Goal: Task Accomplishment & Management: Use online tool/utility

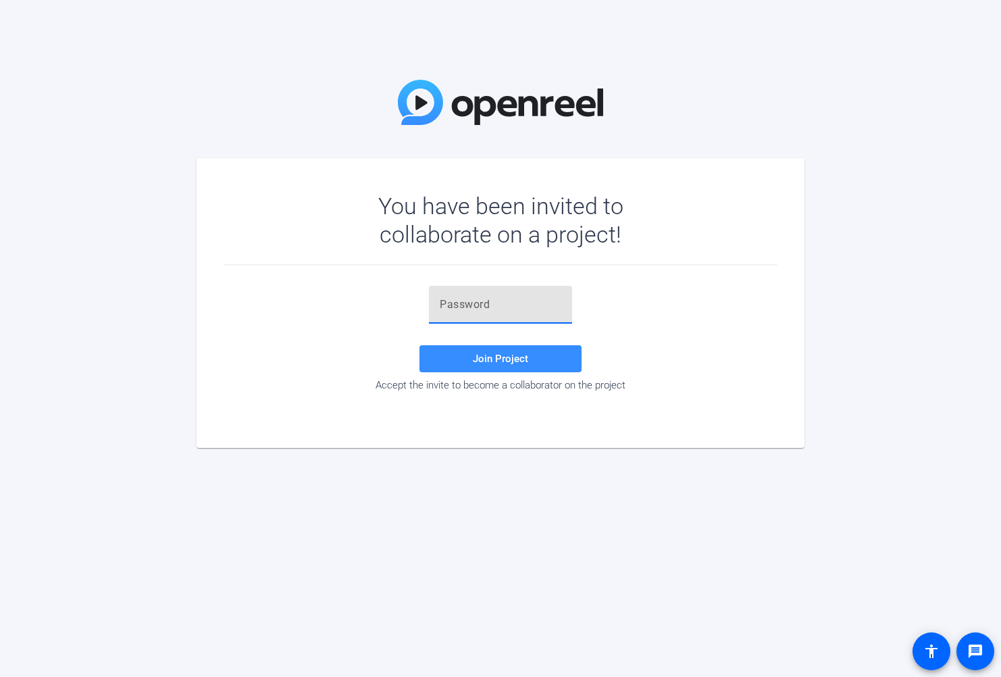
click at [468, 299] on input "text" at bounding box center [501, 305] width 122 height 16
paste input "Z}oL]!"
type input "Z}oL]!"
click at [519, 366] on span at bounding box center [501, 359] width 162 height 32
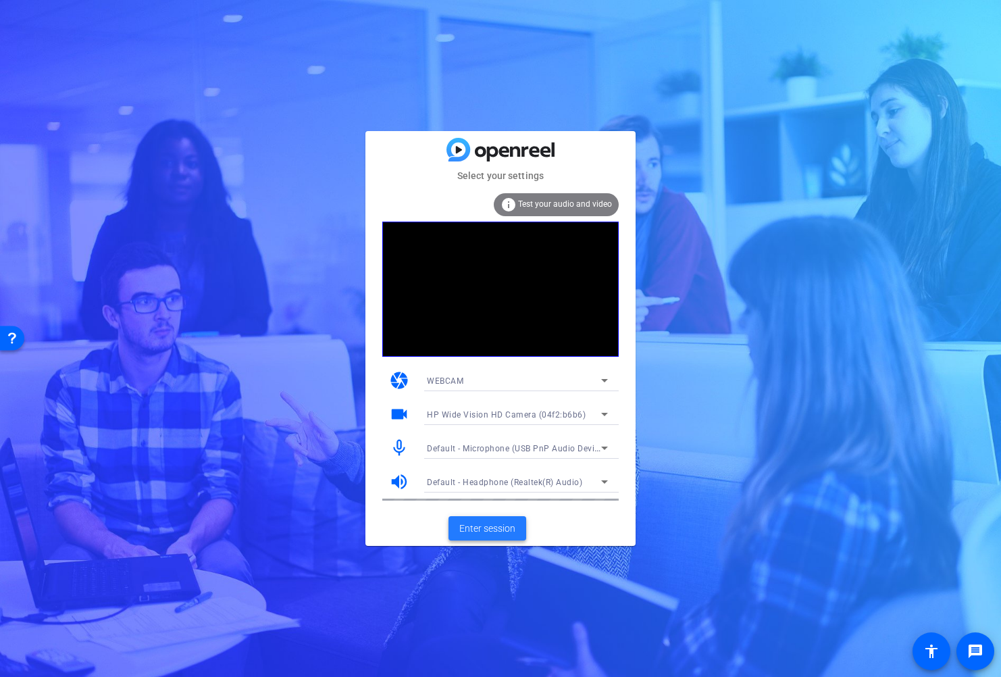
click at [511, 536] on span at bounding box center [488, 528] width 78 height 32
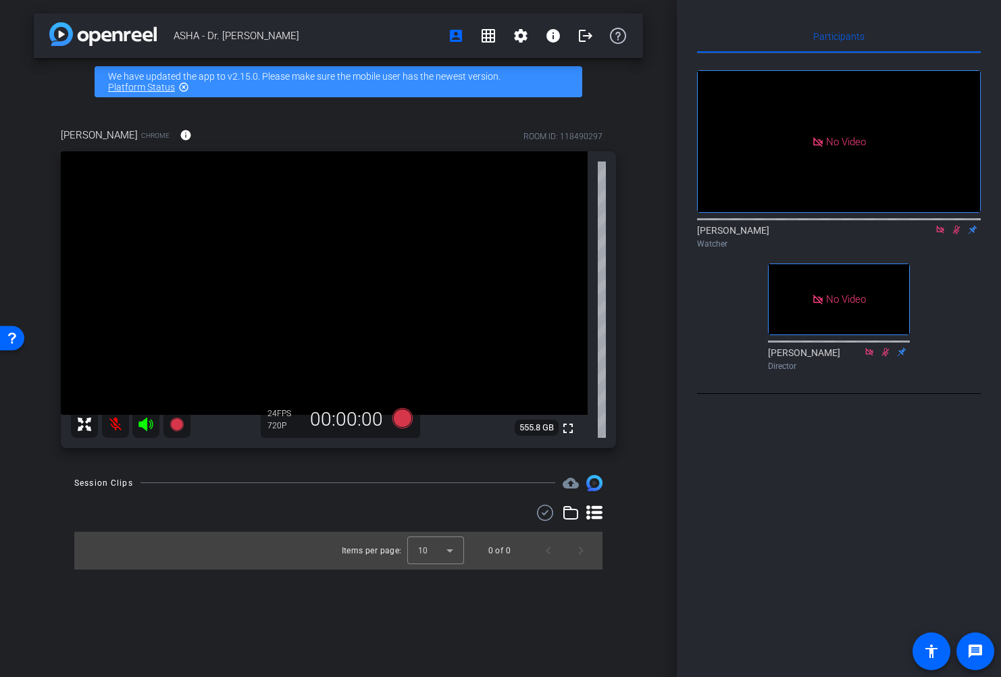
click at [939, 234] on icon at bounding box center [940, 229] width 11 height 9
click at [940, 234] on icon at bounding box center [940, 230] width 7 height 9
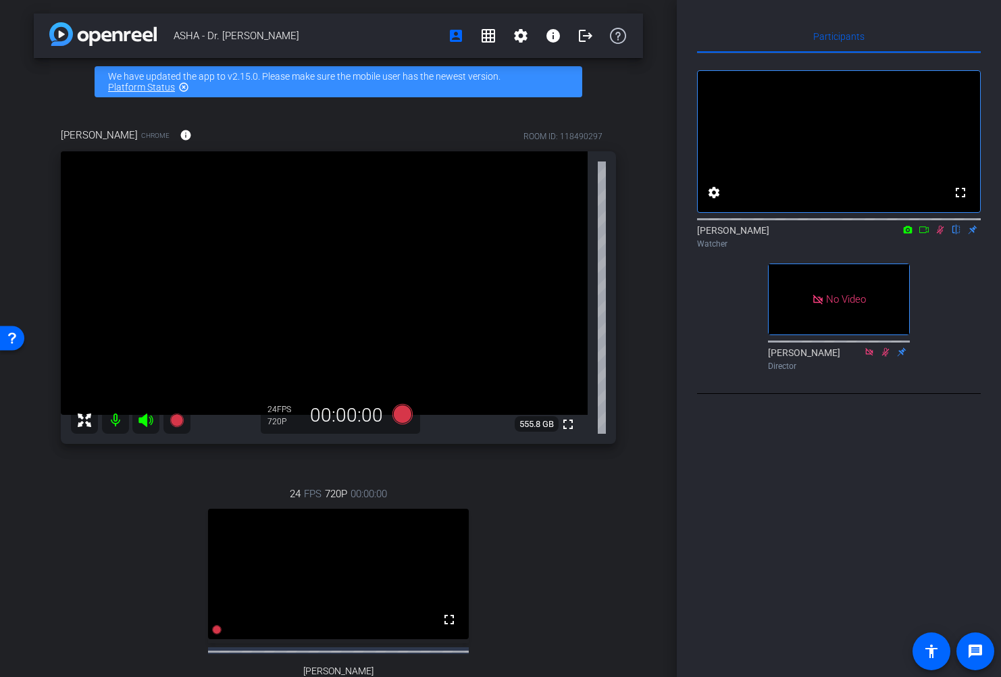
click at [940, 234] on icon at bounding box center [940, 229] width 11 height 9
click at [941, 234] on icon at bounding box center [940, 229] width 11 height 9
click at [940, 234] on icon at bounding box center [940, 230] width 7 height 9
click at [940, 234] on icon at bounding box center [940, 229] width 11 height 9
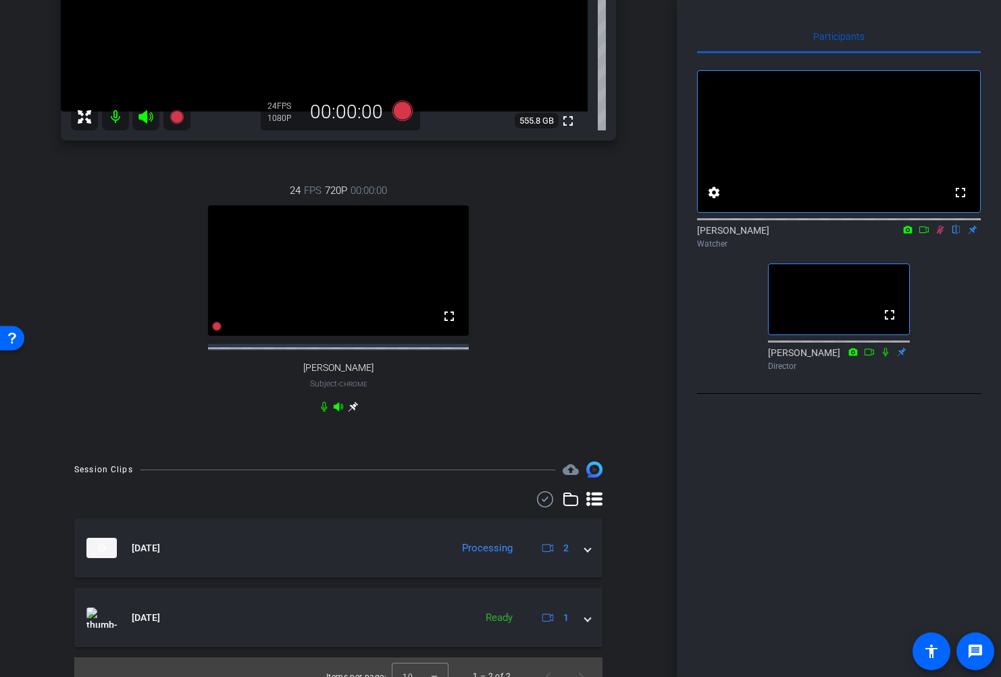
scroll to position [334, 0]
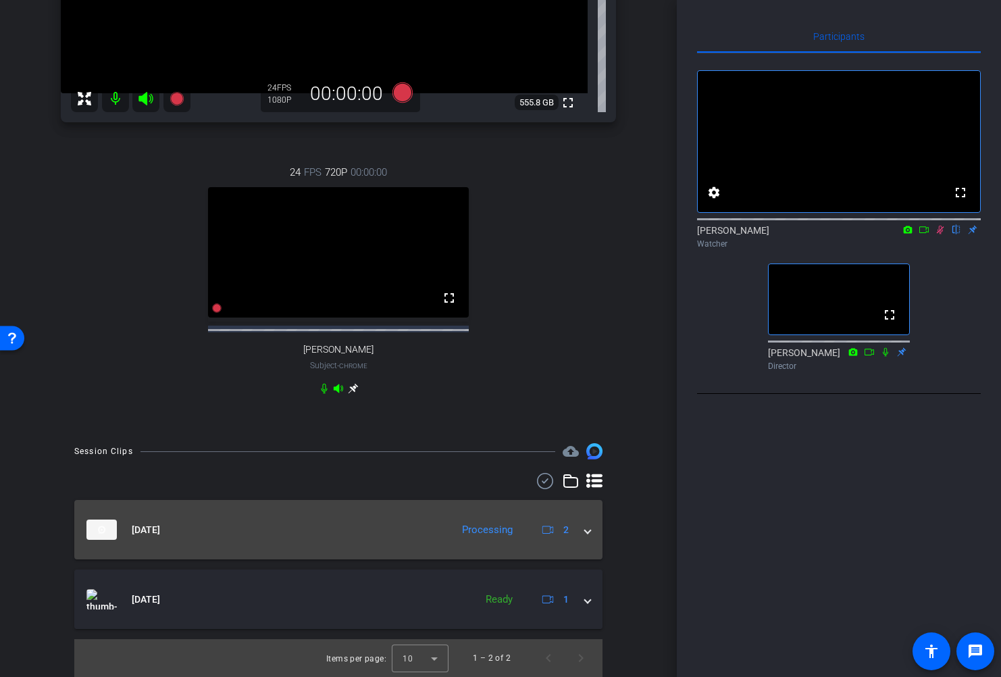
click at [585, 528] on span at bounding box center [587, 530] width 5 height 14
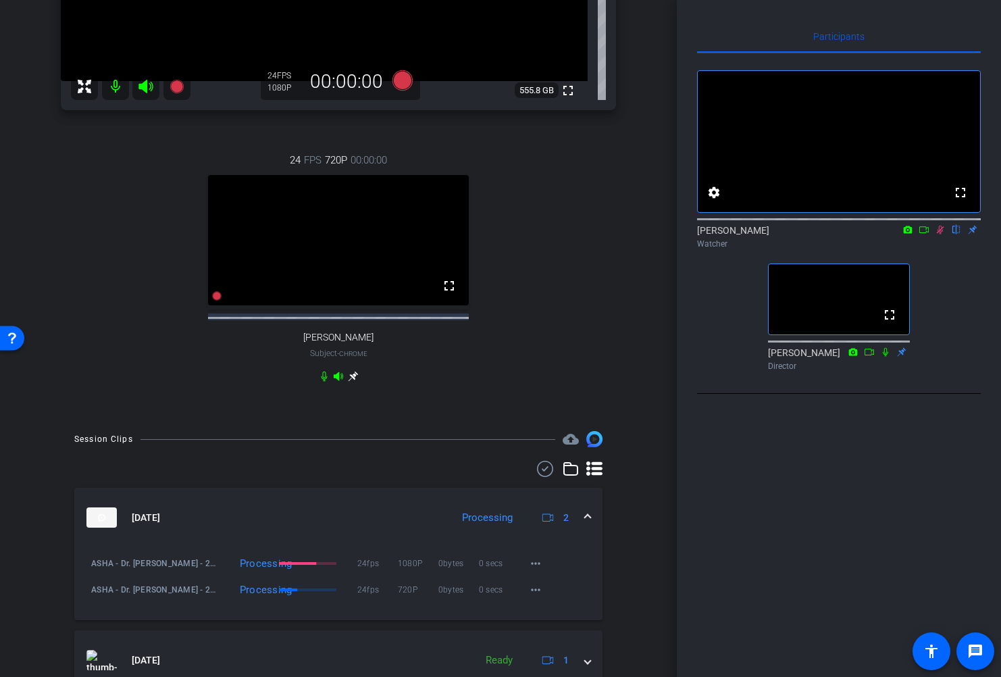
click at [585, 525] on span at bounding box center [587, 518] width 5 height 14
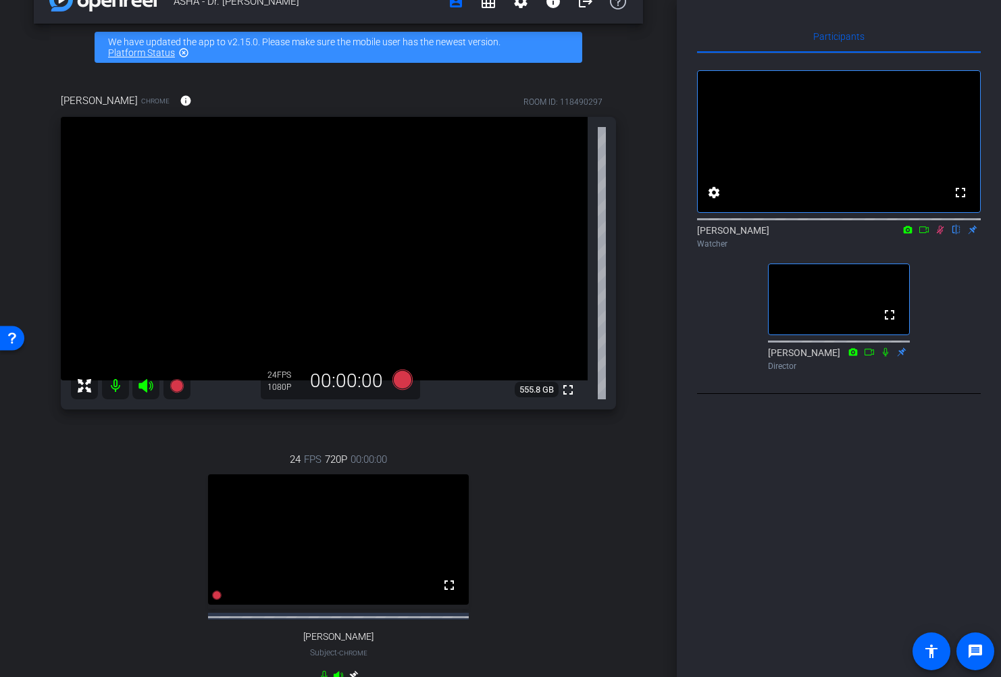
scroll to position [68, 0]
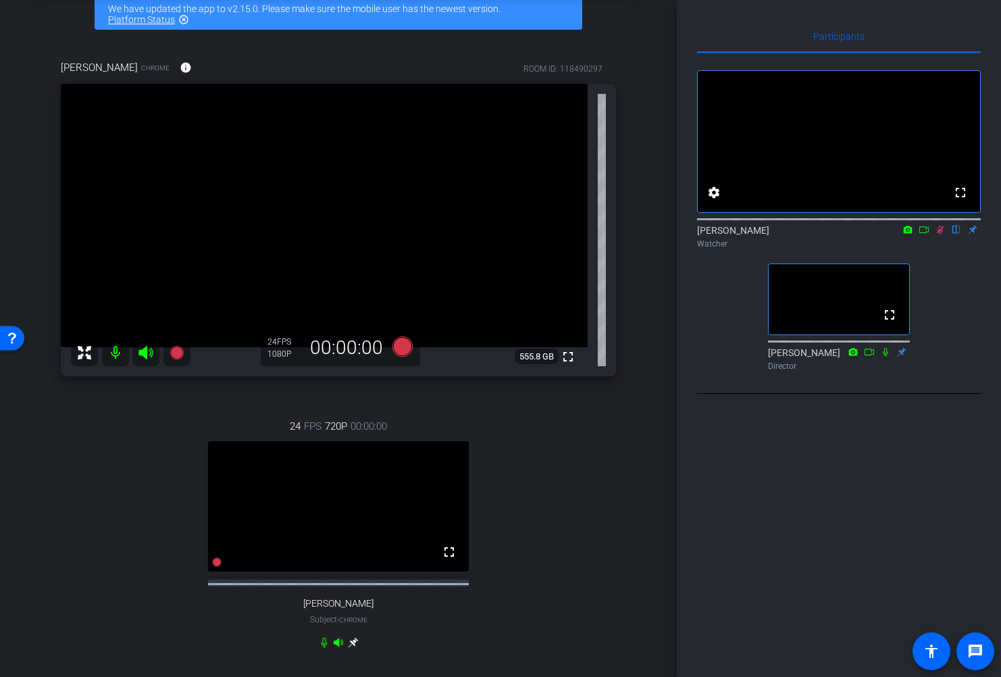
click at [940, 234] on icon at bounding box center [940, 230] width 7 height 9
click at [940, 234] on icon at bounding box center [940, 229] width 11 height 9
click at [17, 676] on div "ASHA - Dr. [PERSON_NAME] account_box grid_on settings info logout We have updat…" at bounding box center [338, 338] width 677 height 677
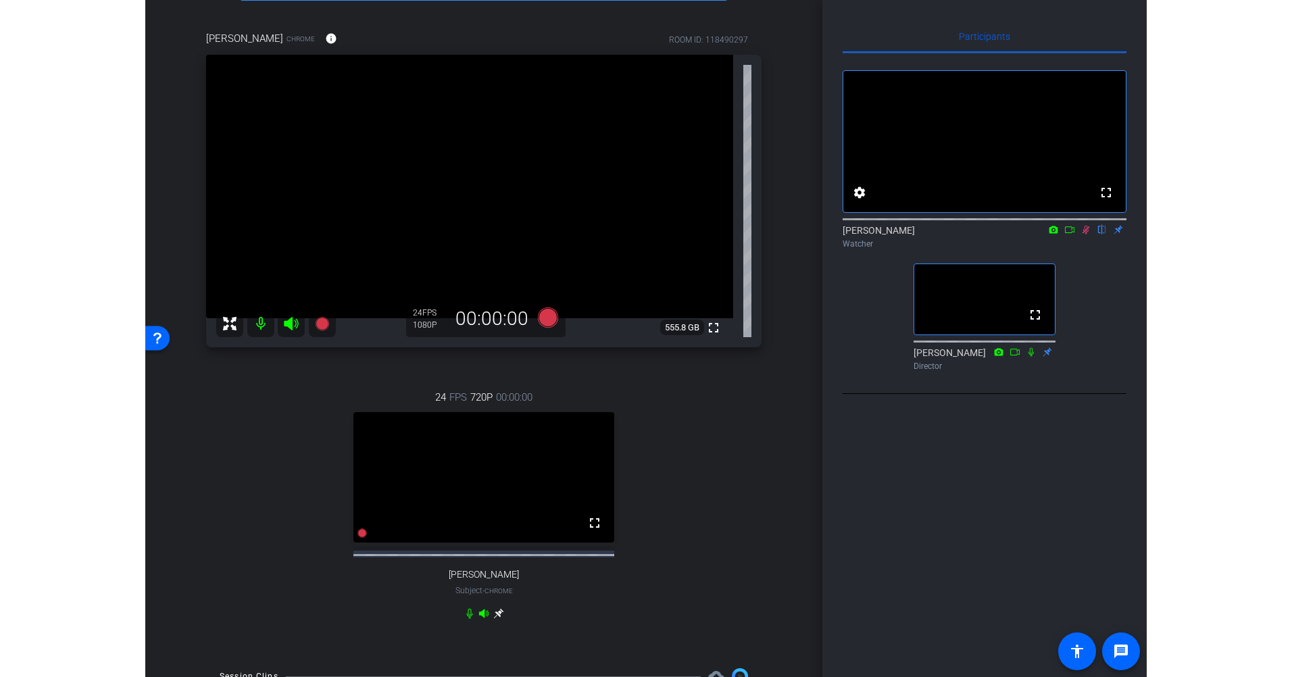
scroll to position [64, 0]
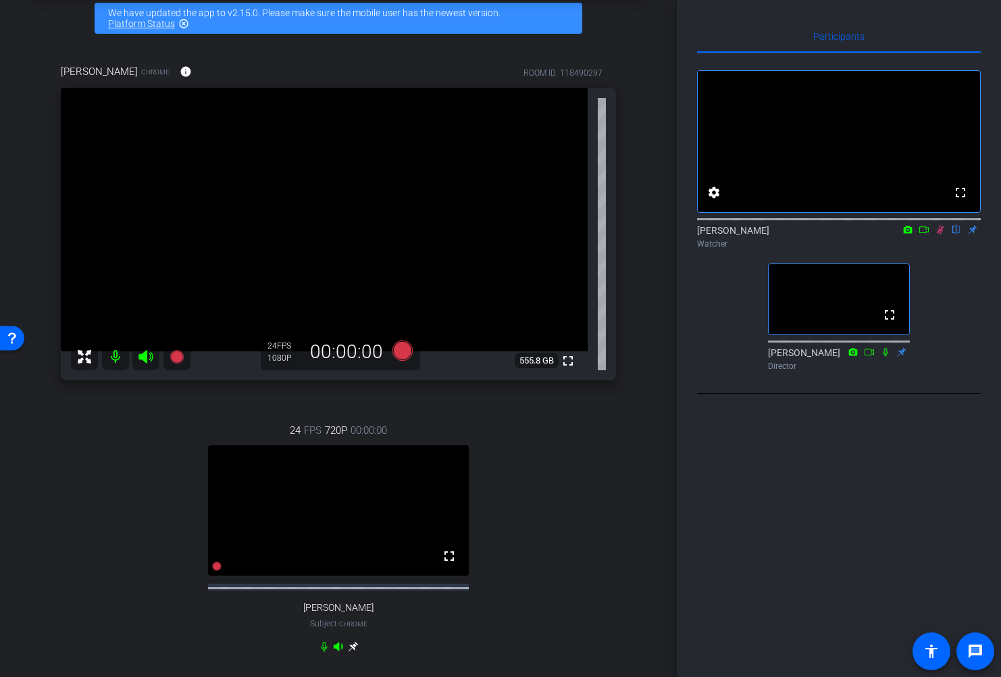
click at [928, 234] on icon at bounding box center [924, 229] width 11 height 9
click at [936, 234] on icon at bounding box center [940, 229] width 11 height 9
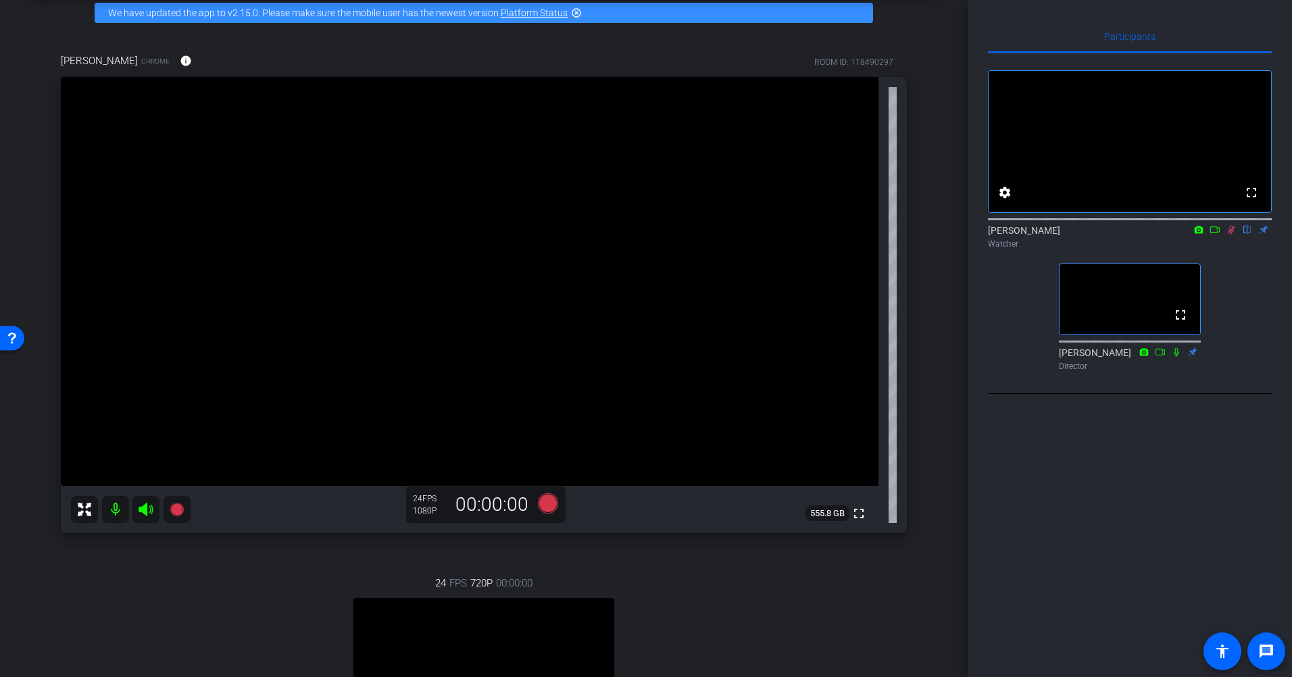
scroll to position [0, 0]
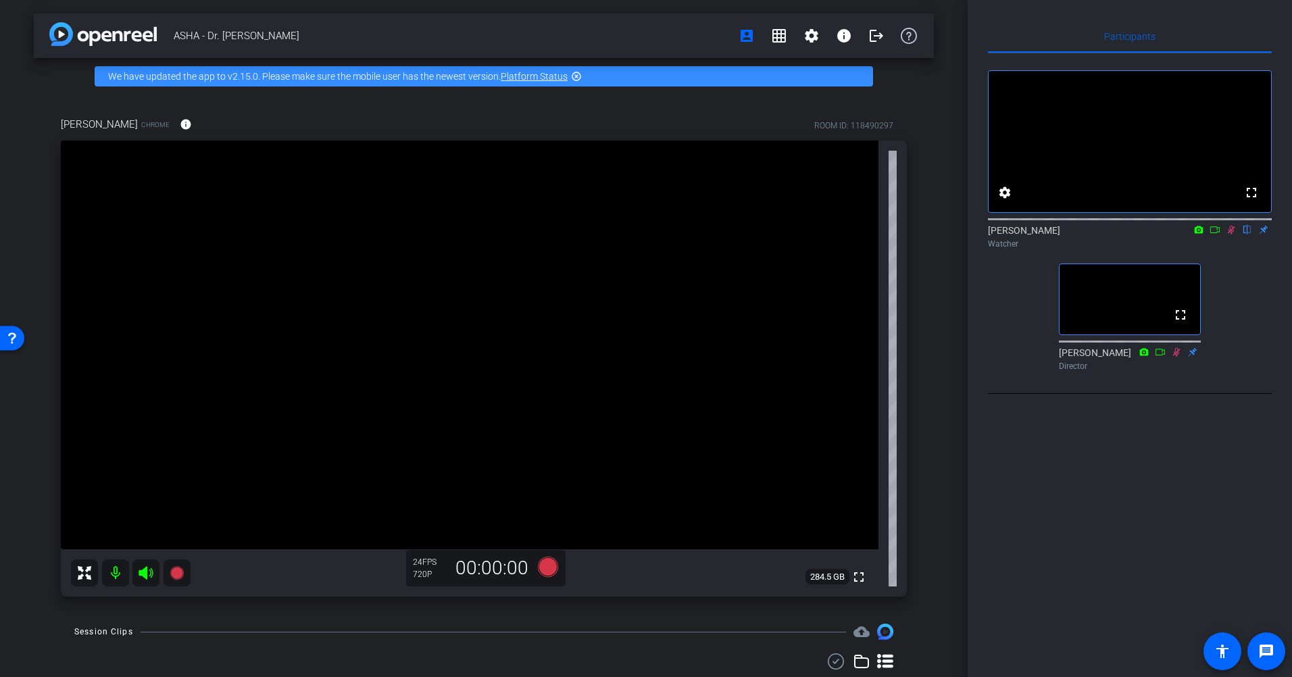
click at [1001, 234] on icon at bounding box center [1231, 230] width 7 height 9
click at [1001, 234] on icon at bounding box center [1231, 229] width 11 height 9
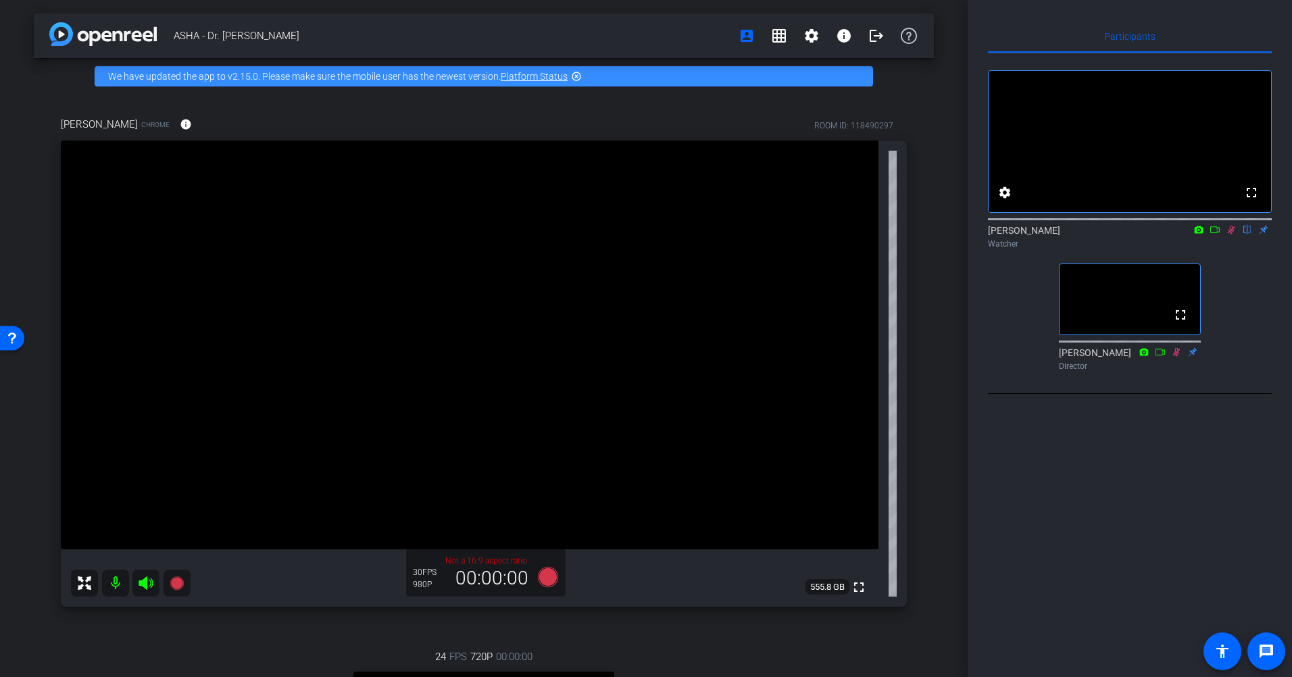
click at [1001, 234] on icon at bounding box center [1231, 229] width 11 height 9
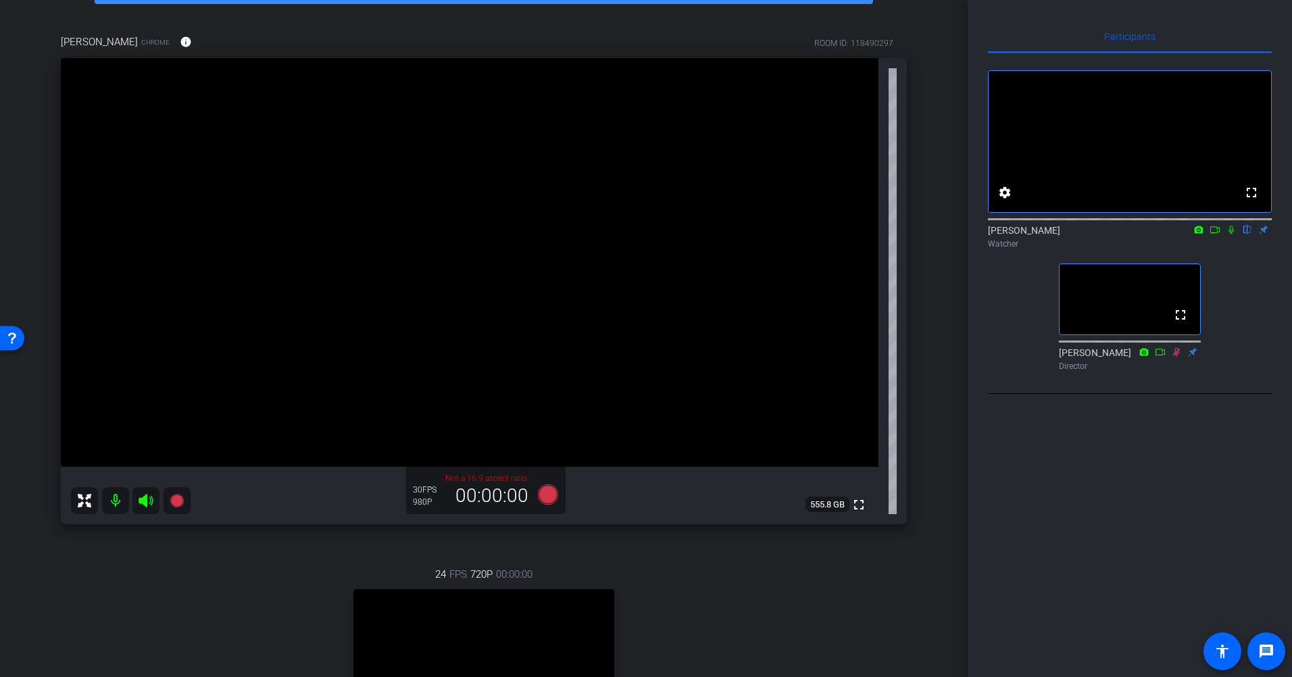
scroll to position [68, 0]
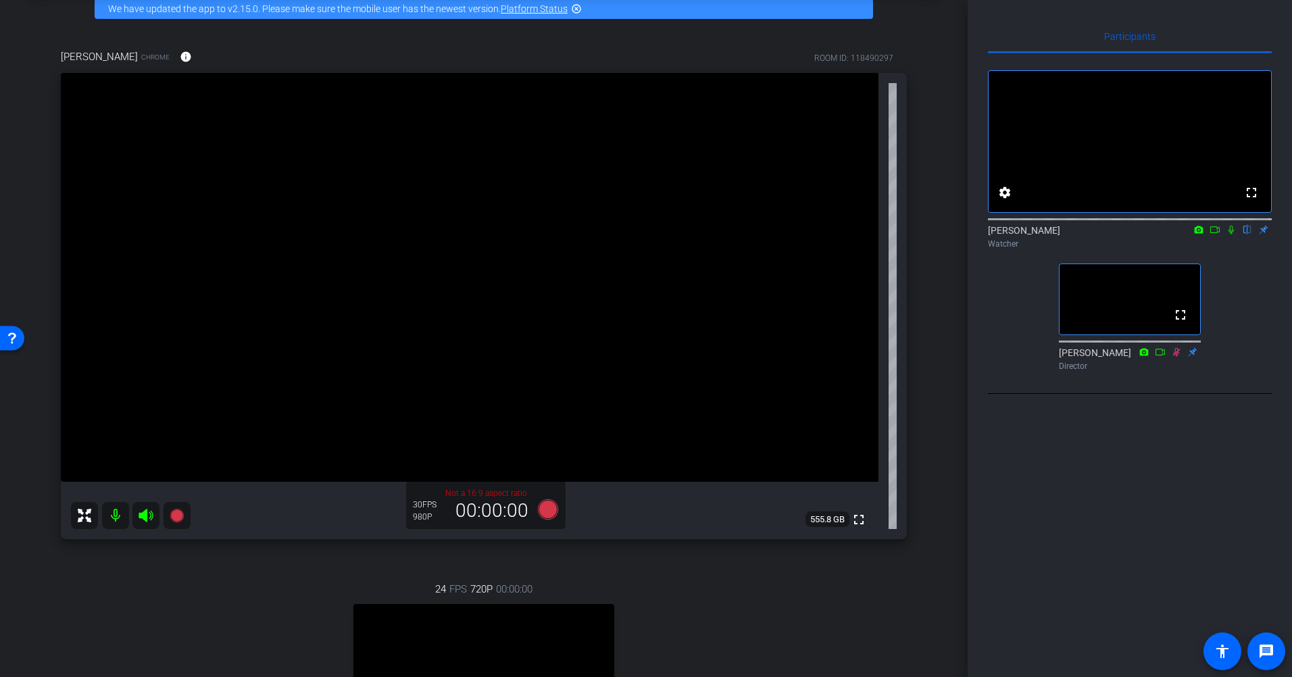
click at [1001, 234] on icon at bounding box center [1231, 229] width 11 height 9
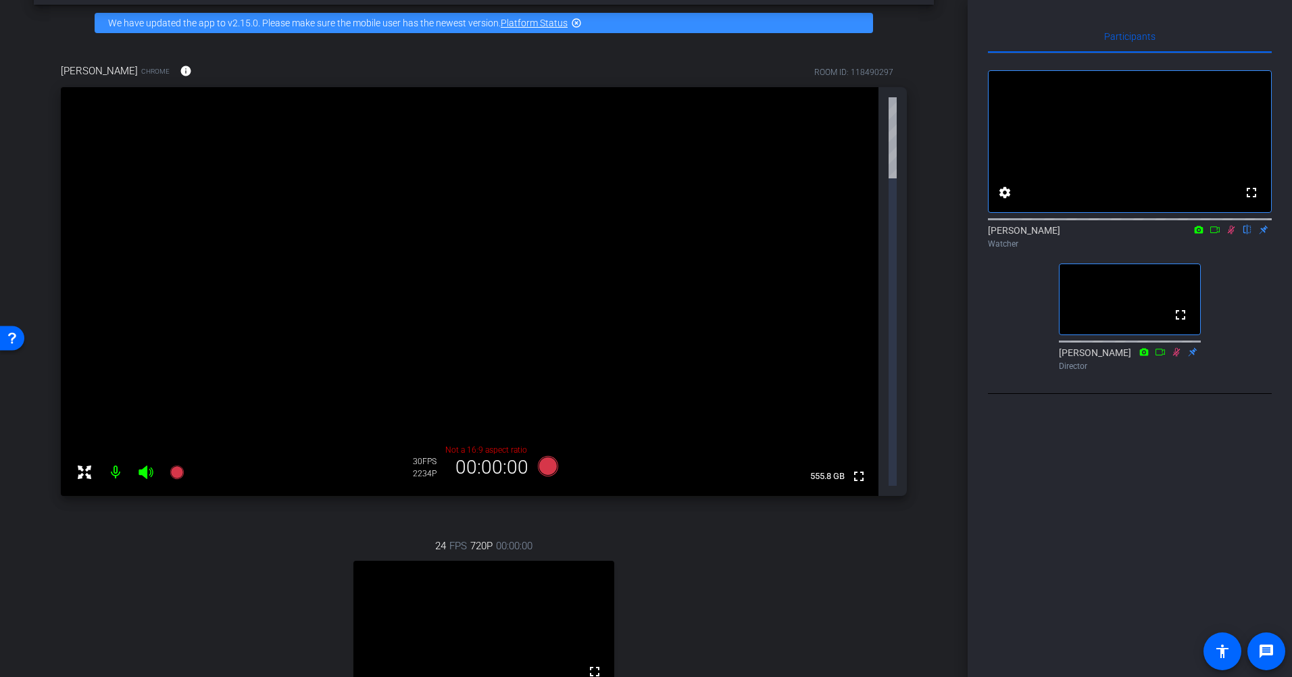
scroll to position [135, 0]
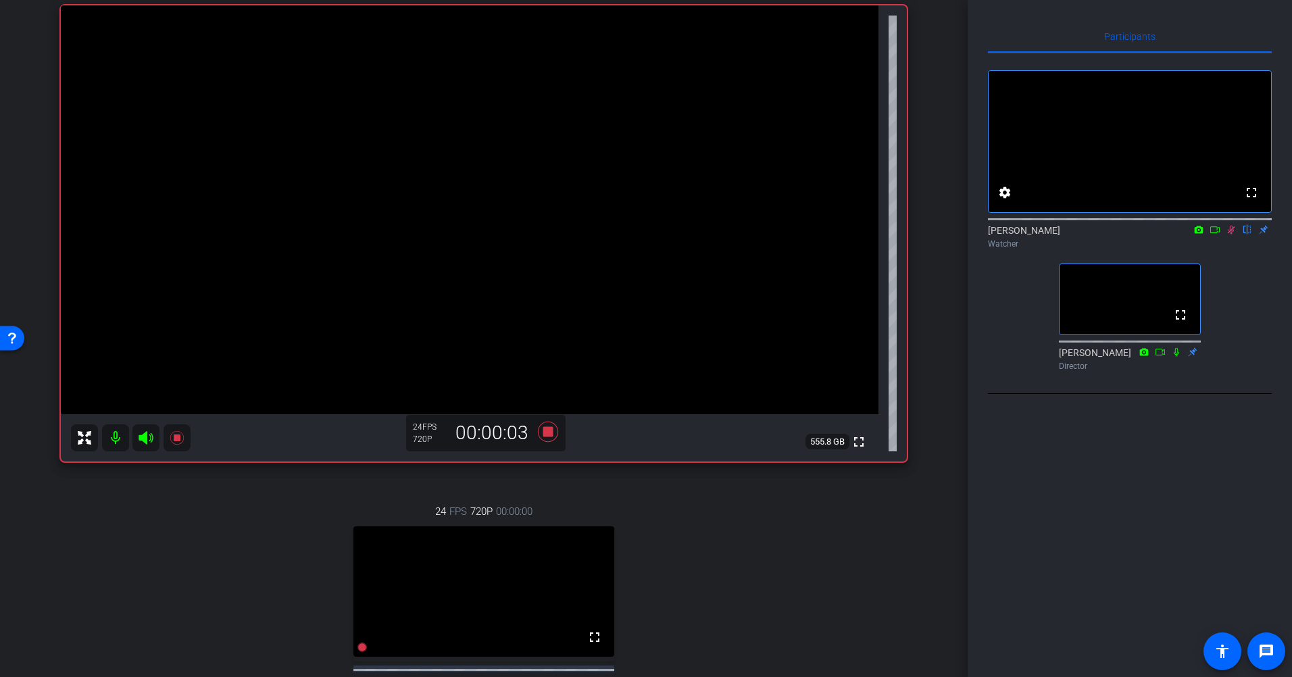
click at [1001, 233] on icon at bounding box center [1214, 229] width 9 height 7
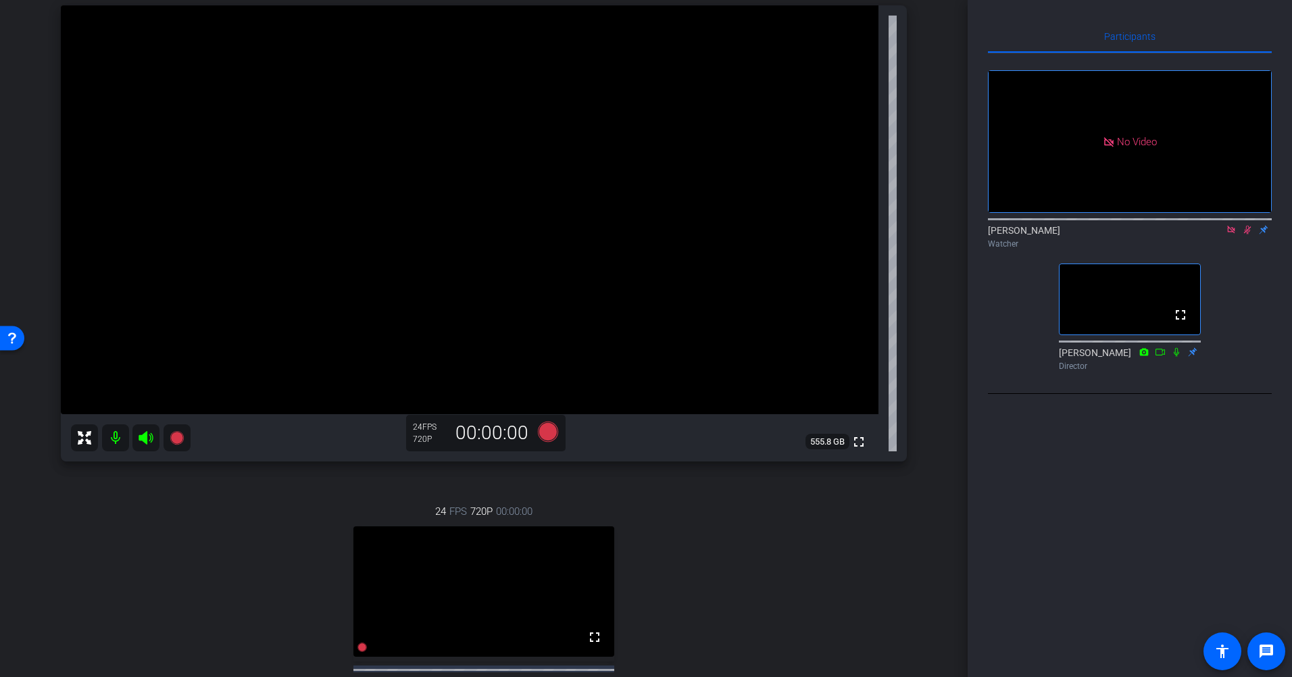
click at [1001, 234] on icon at bounding box center [1247, 230] width 7 height 9
click at [1001, 234] on icon at bounding box center [1247, 229] width 11 height 9
click at [1001, 234] on icon at bounding box center [1231, 229] width 11 height 9
click at [1001, 234] on icon at bounding box center [1231, 230] width 7 height 9
click at [1001, 234] on icon at bounding box center [1231, 229] width 11 height 9
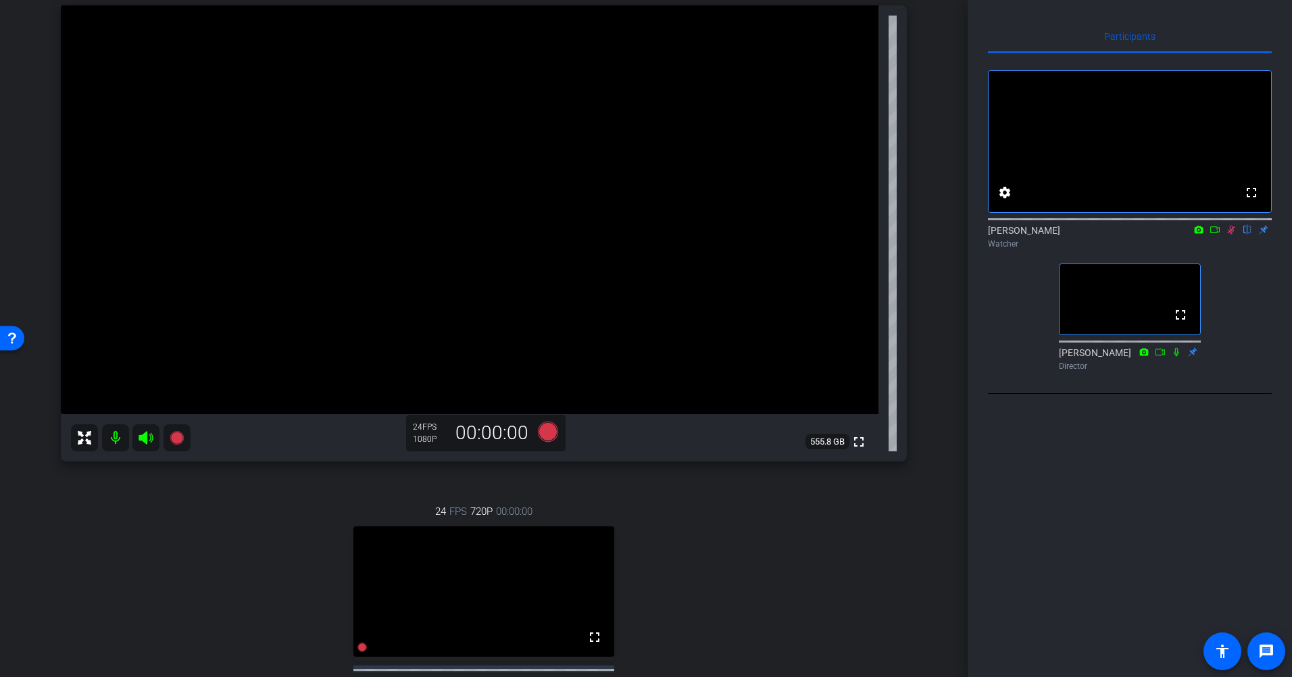
click at [1001, 234] on icon at bounding box center [1231, 230] width 7 height 9
click at [1001, 234] on icon at bounding box center [1231, 229] width 11 height 9
click at [1001, 234] on icon at bounding box center [1214, 229] width 11 height 9
click at [1001, 234] on icon at bounding box center [1231, 229] width 11 height 9
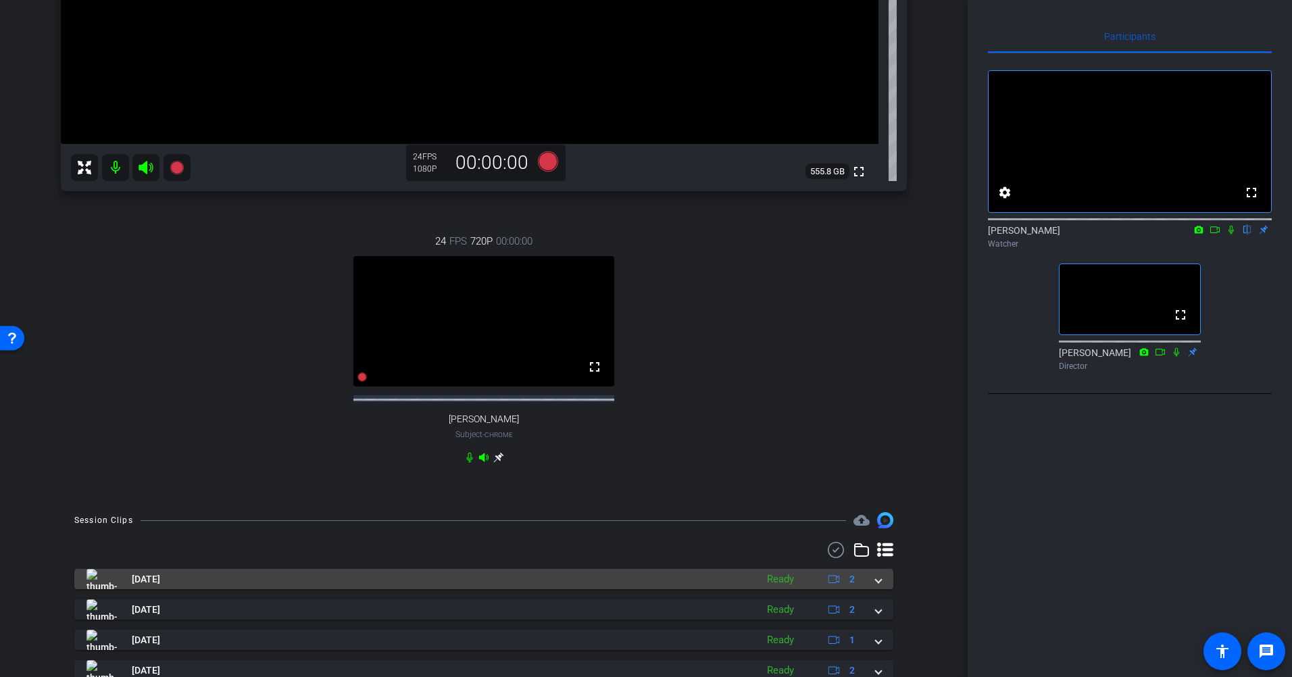
scroll to position [473, 0]
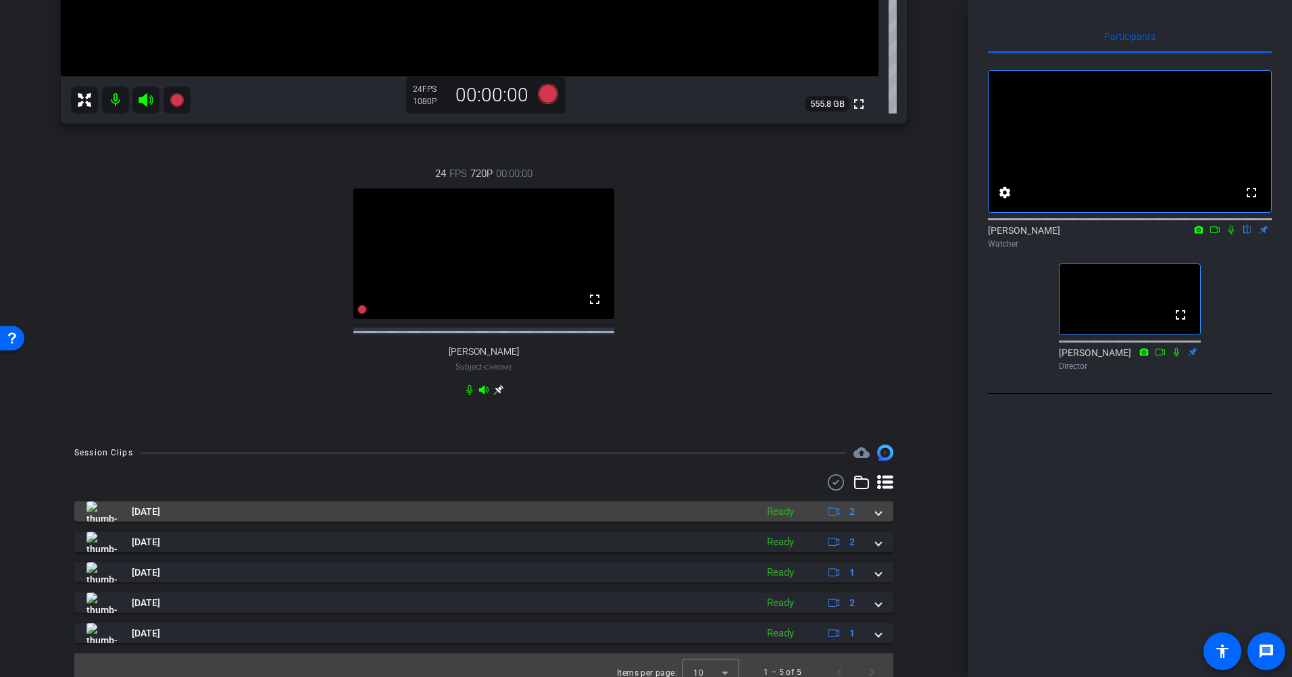
click at [876, 519] on span at bounding box center [878, 512] width 5 height 14
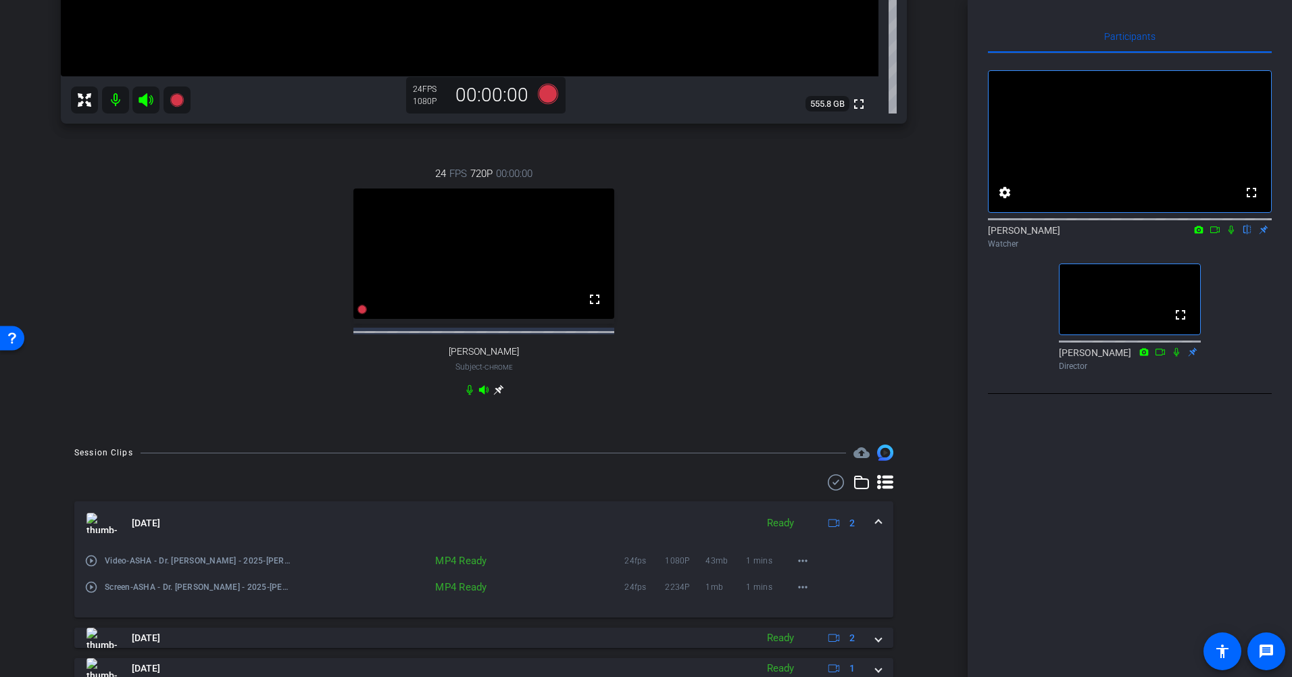
click at [772, 531] on div "Ready" at bounding box center [780, 523] width 41 height 16
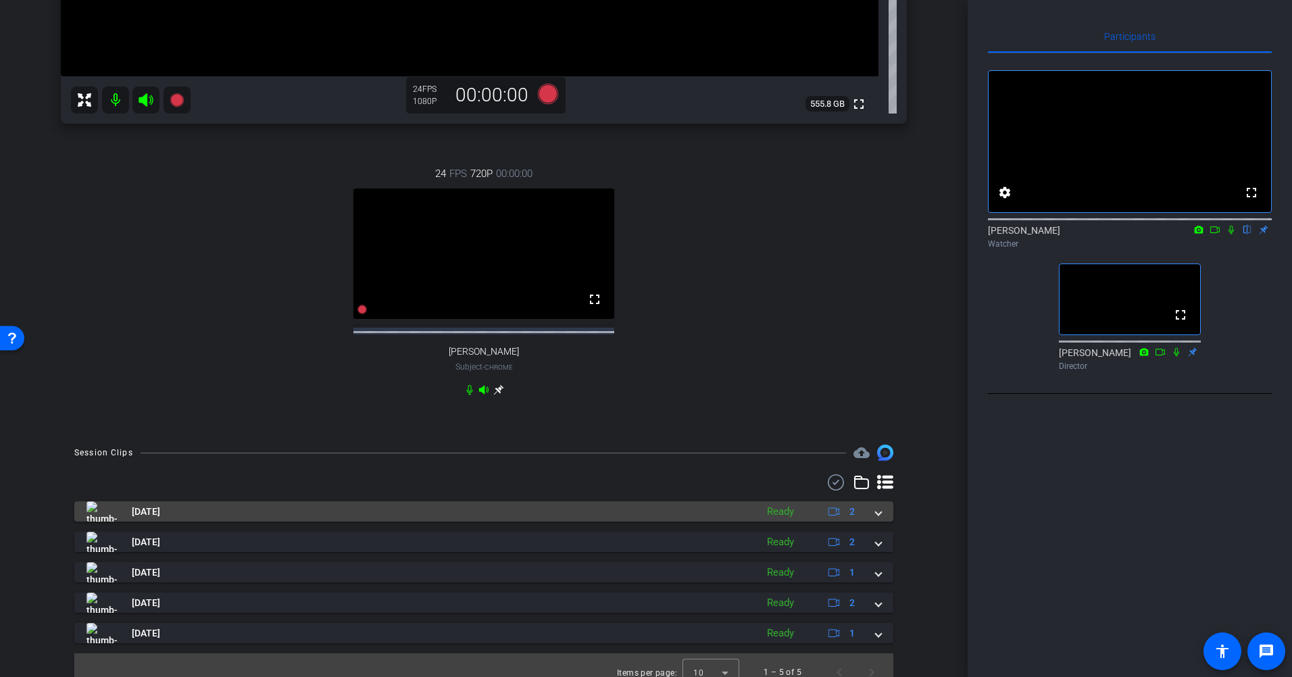
click at [773, 520] on div "Ready" at bounding box center [780, 512] width 41 height 16
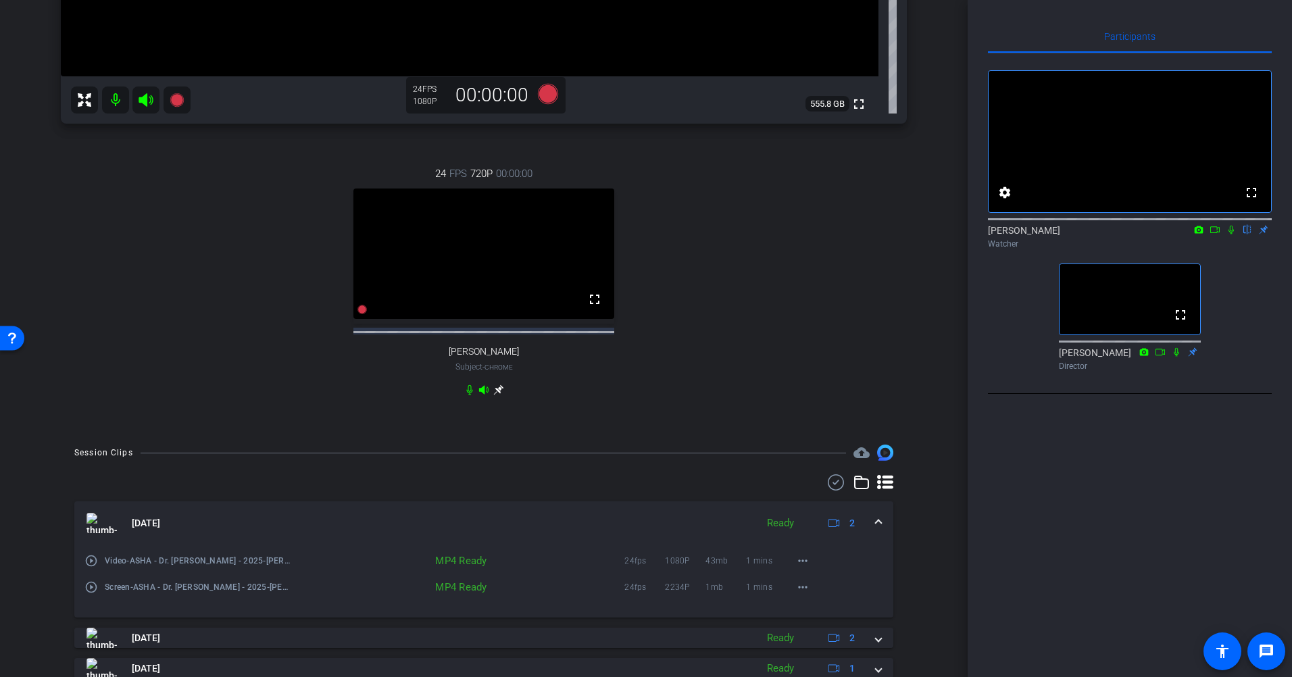
click at [93, 568] on mat-icon "play_circle_outline" at bounding box center [91, 561] width 14 height 14
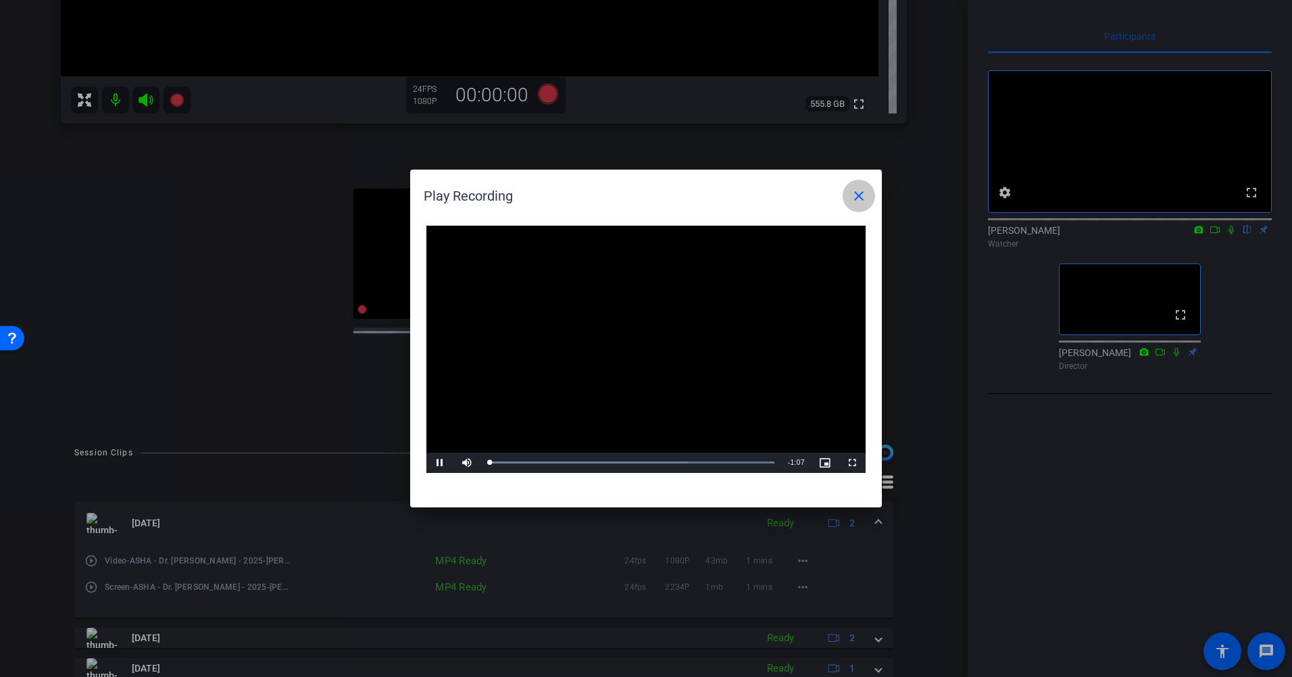
click at [866, 196] on mat-icon "close" at bounding box center [859, 196] width 16 height 16
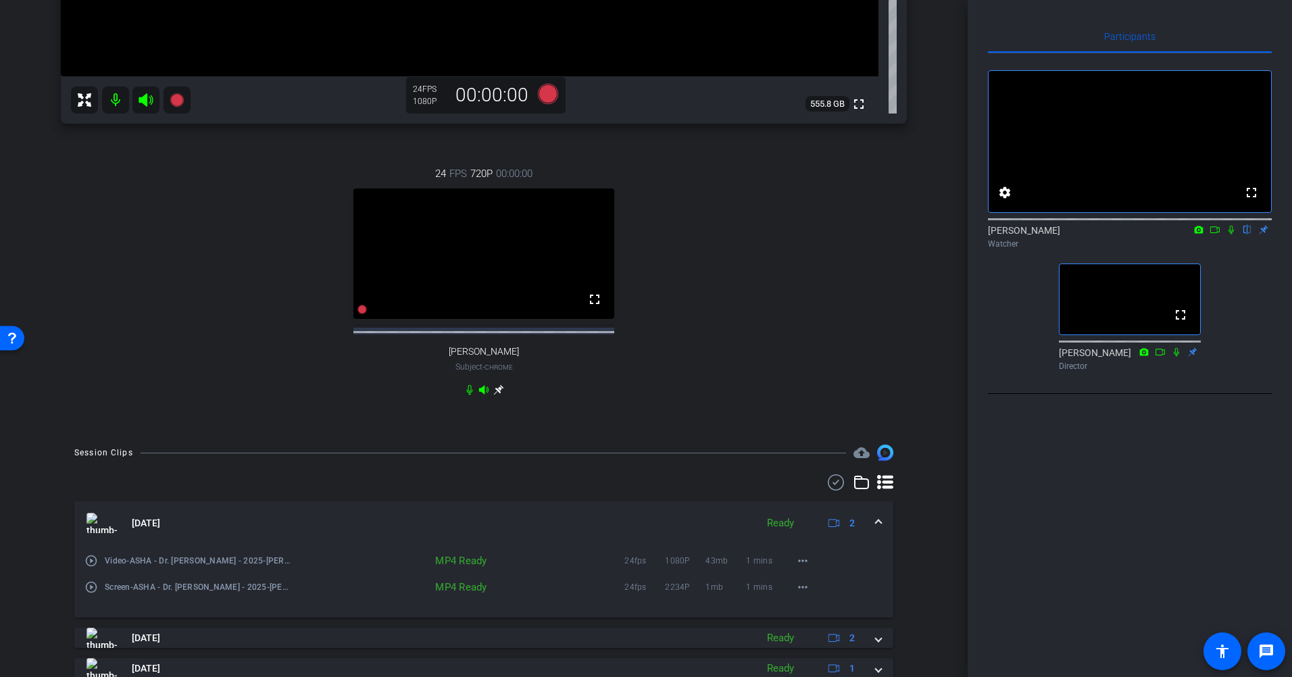
click at [1001, 234] on icon at bounding box center [1231, 229] width 11 height 9
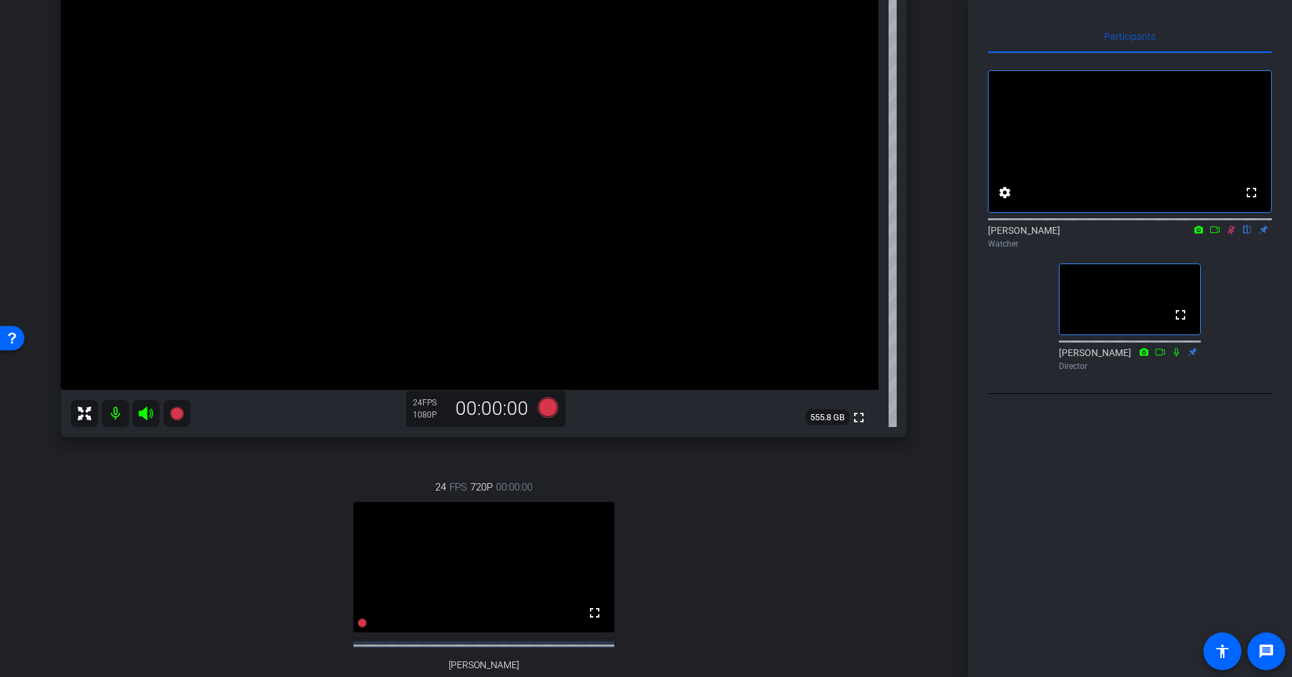
scroll to position [135, 0]
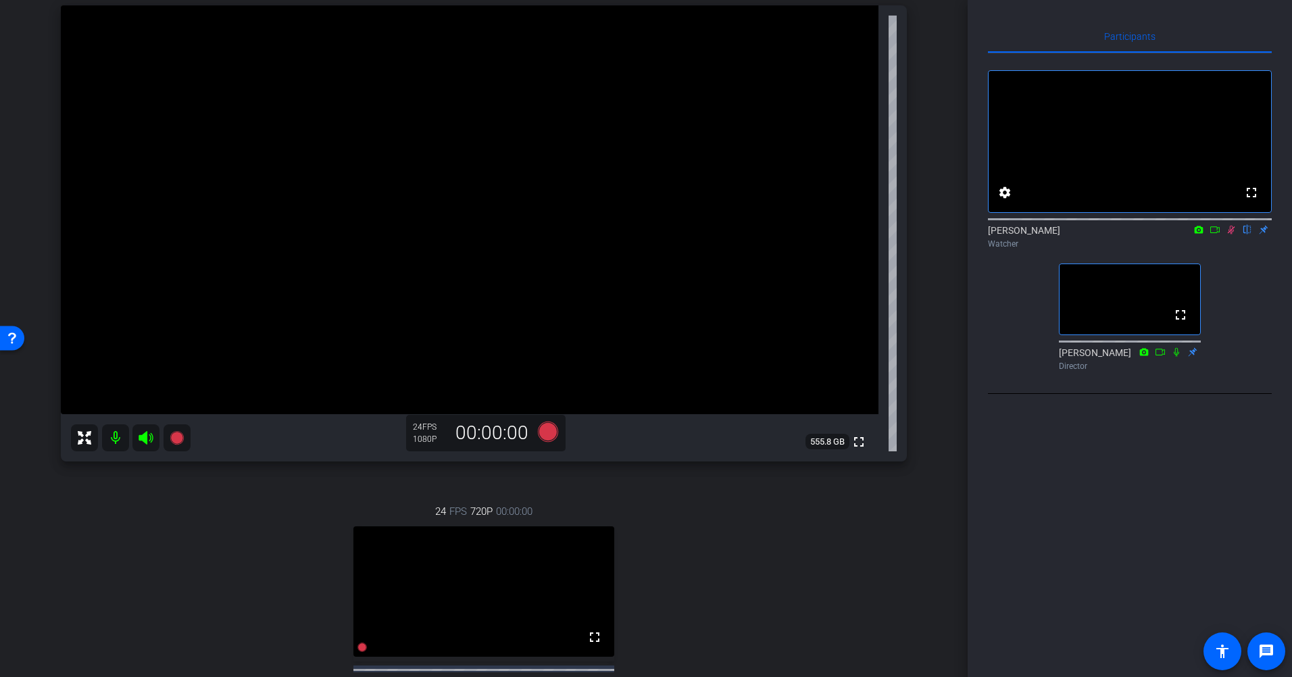
click at [1001, 234] on icon at bounding box center [1231, 229] width 11 height 9
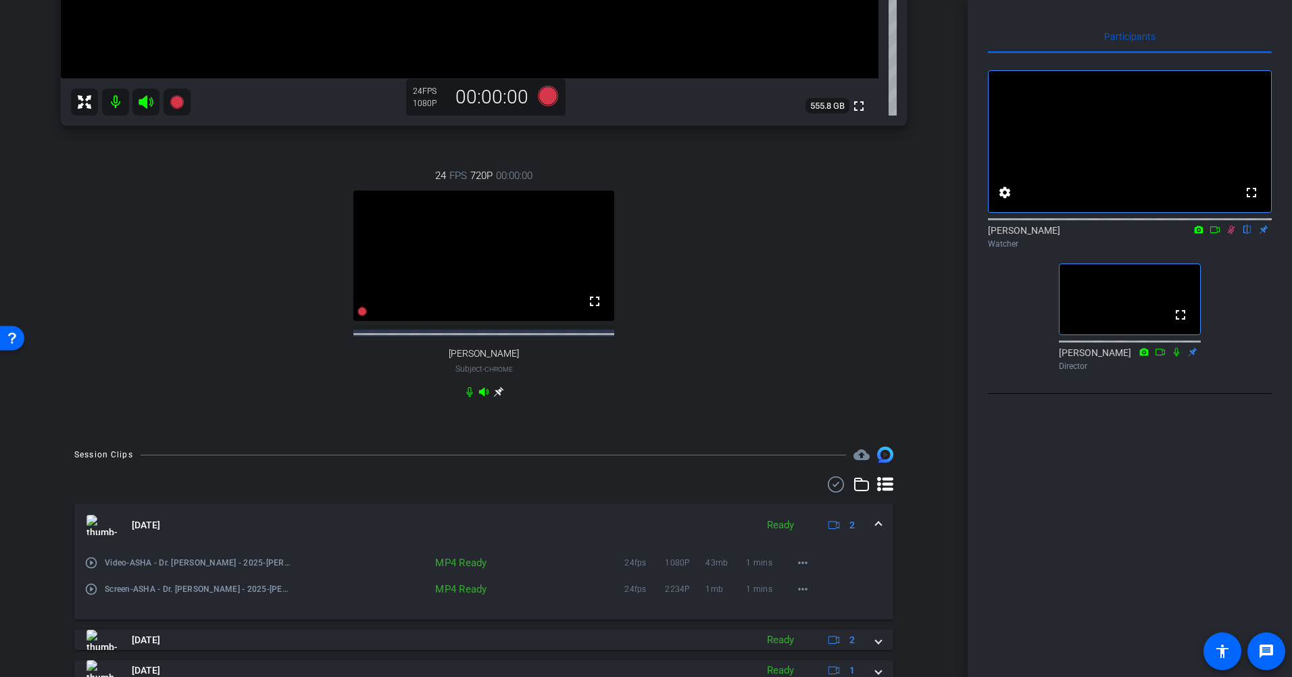
scroll to position [473, 0]
click at [876, 530] on span at bounding box center [878, 523] width 5 height 14
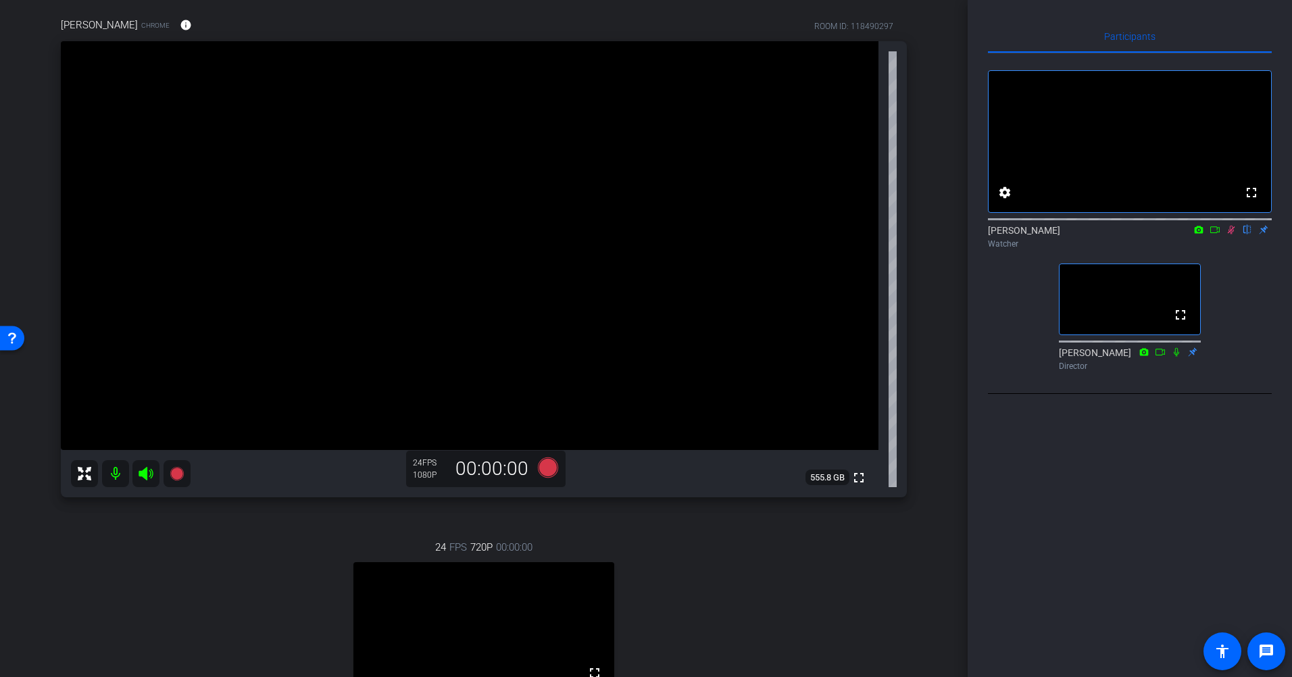
scroll to position [0, 0]
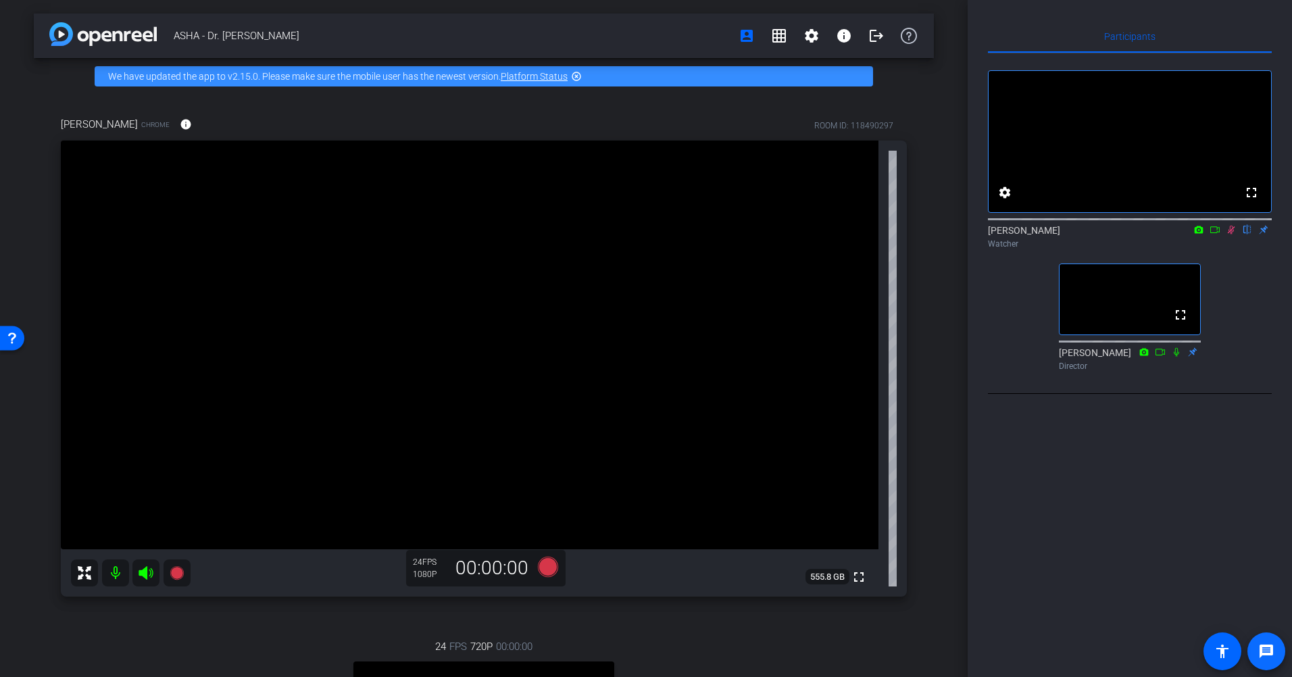
click at [1001, 650] on mat-icon "message" at bounding box center [1266, 651] width 16 height 16
click at [774, 30] on mat-icon "grid_on" at bounding box center [779, 36] width 16 height 16
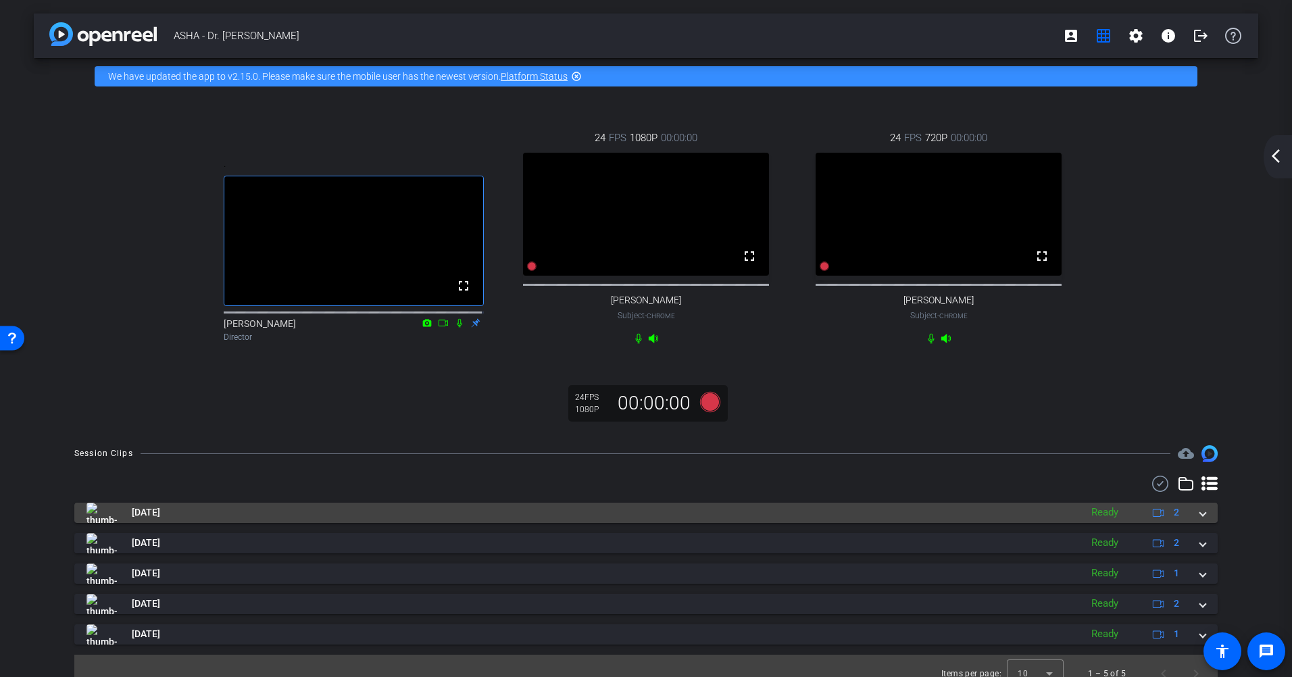
click at [1001, 523] on mat-expansion-panel-header "[DATE] Ready 2" at bounding box center [645, 513] width 1143 height 20
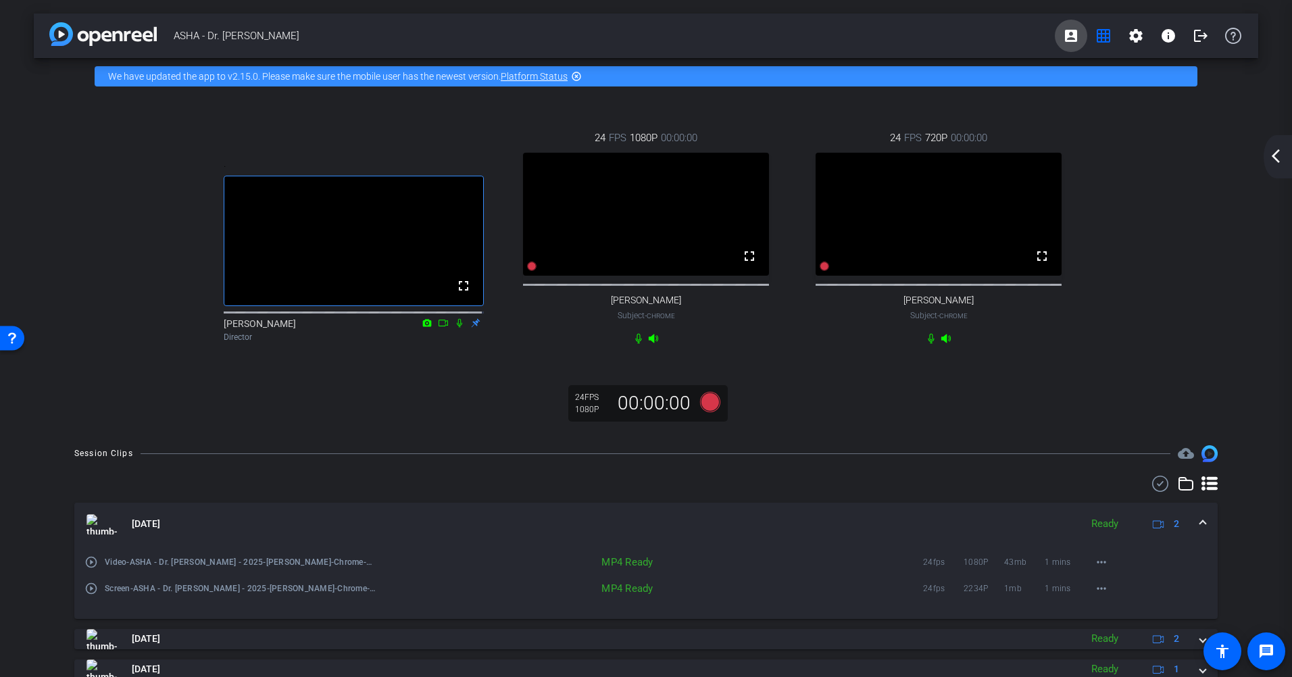
click at [1001, 43] on mat-icon "account_box" at bounding box center [1071, 36] width 16 height 16
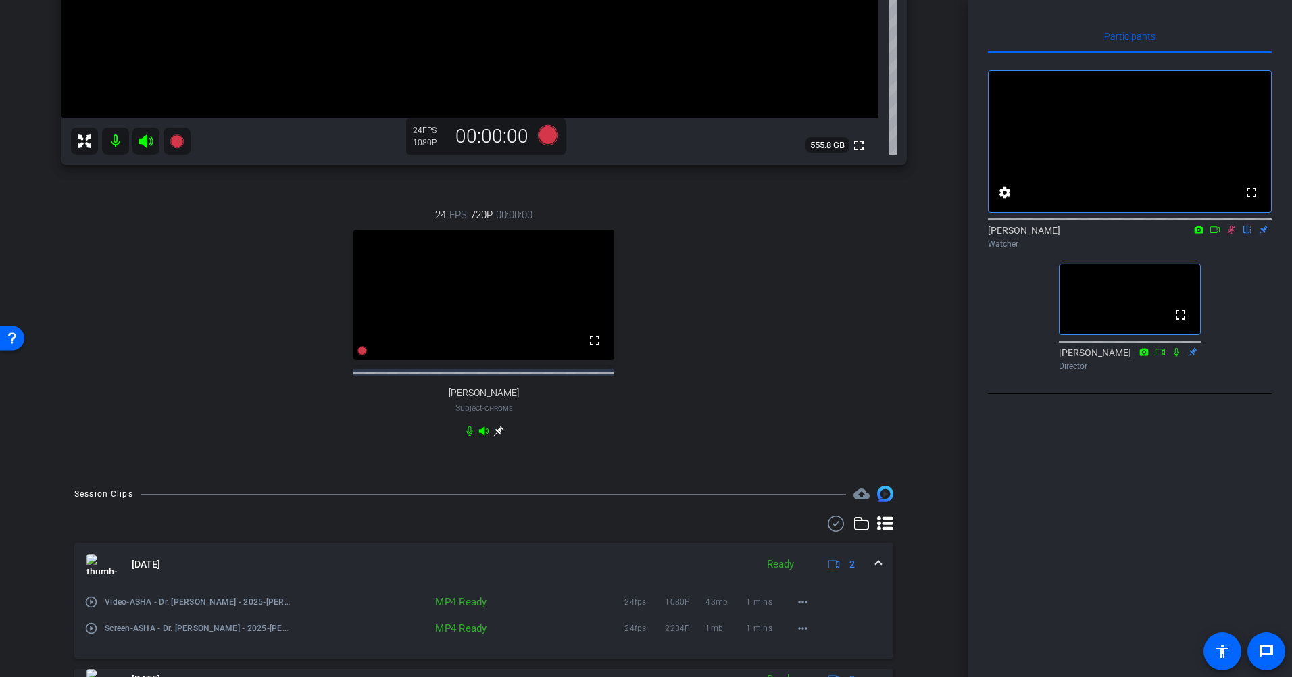
scroll to position [473, 0]
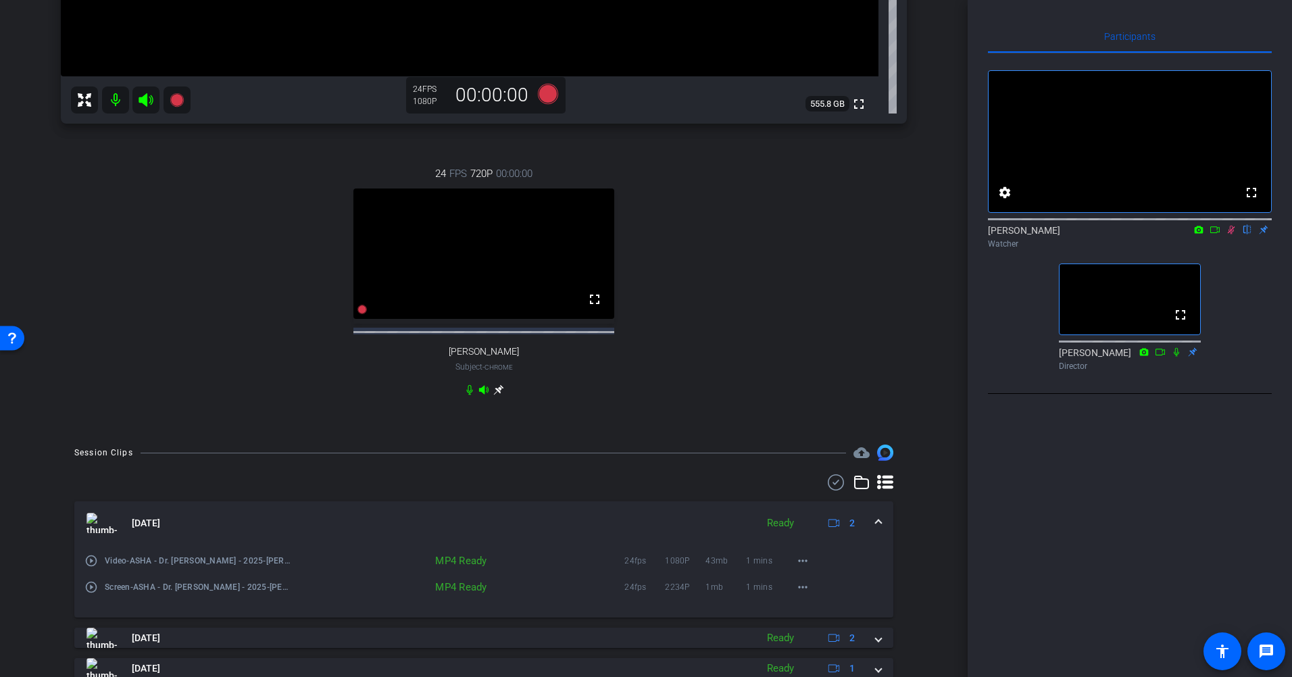
click at [89, 568] on mat-icon "play_circle_outline" at bounding box center [91, 561] width 14 height 14
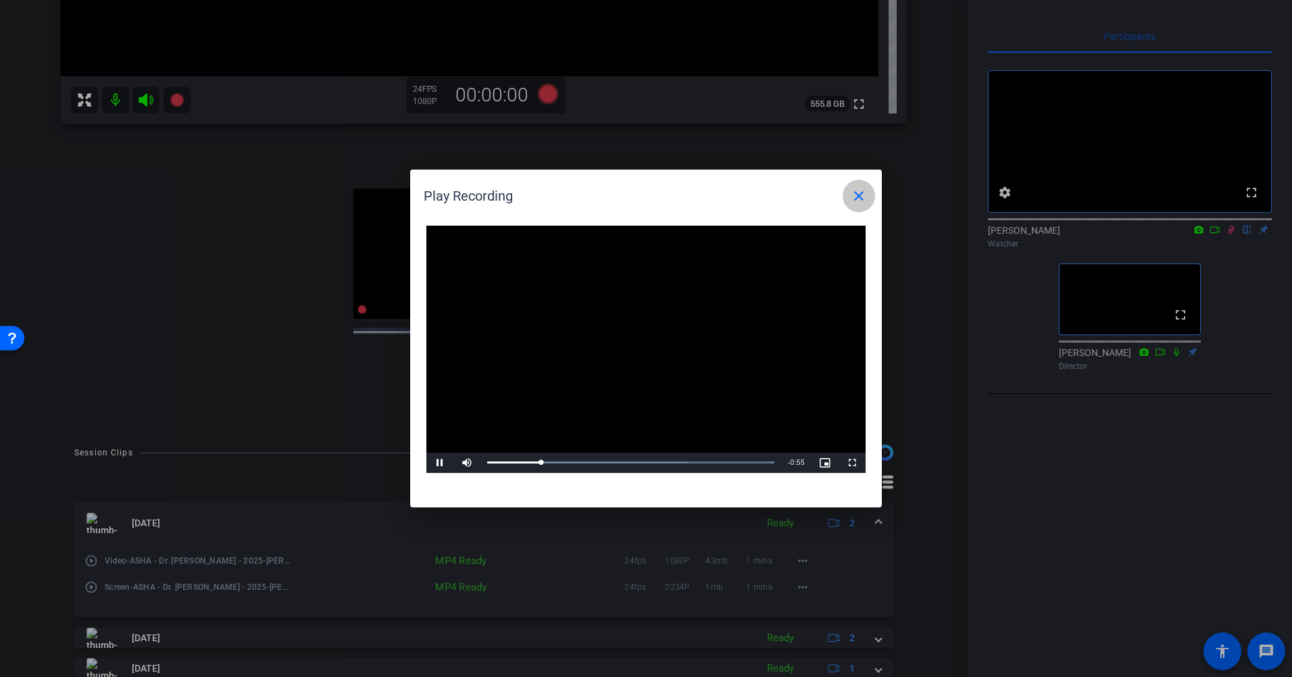
click at [853, 195] on mat-icon "close" at bounding box center [859, 196] width 16 height 16
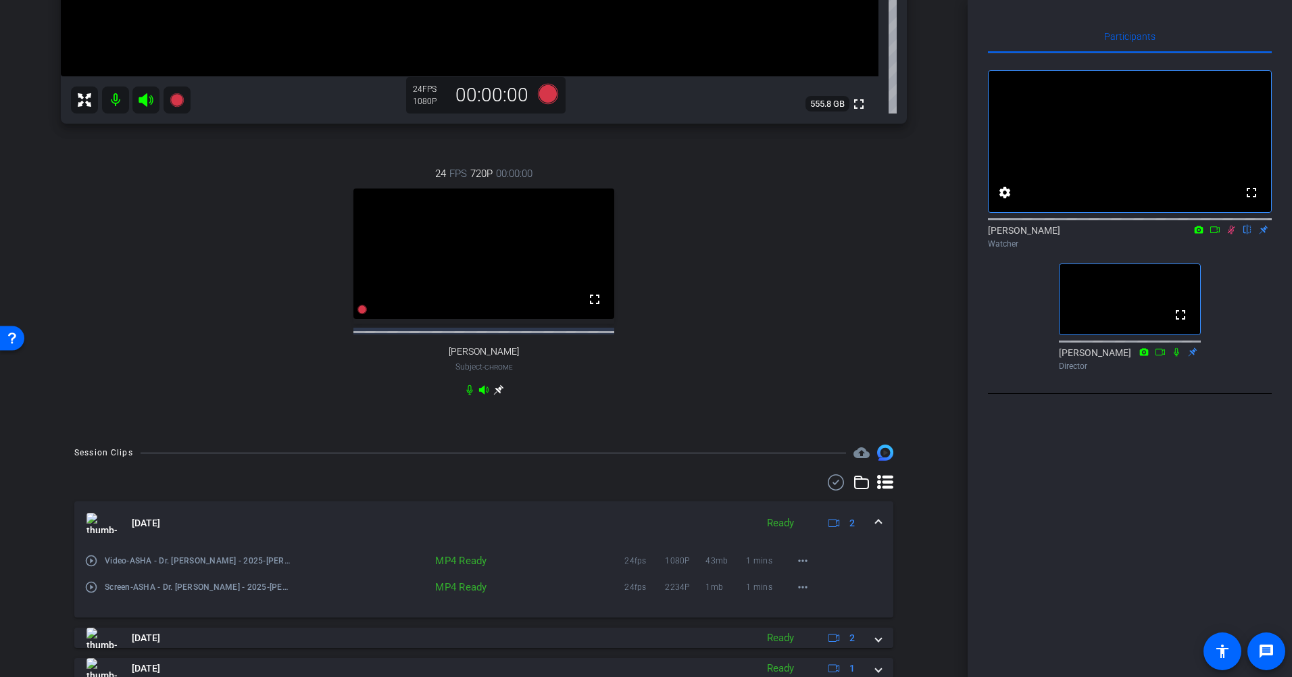
click at [867, 528] on div "[DATE] Ready 2" at bounding box center [480, 523] width 789 height 20
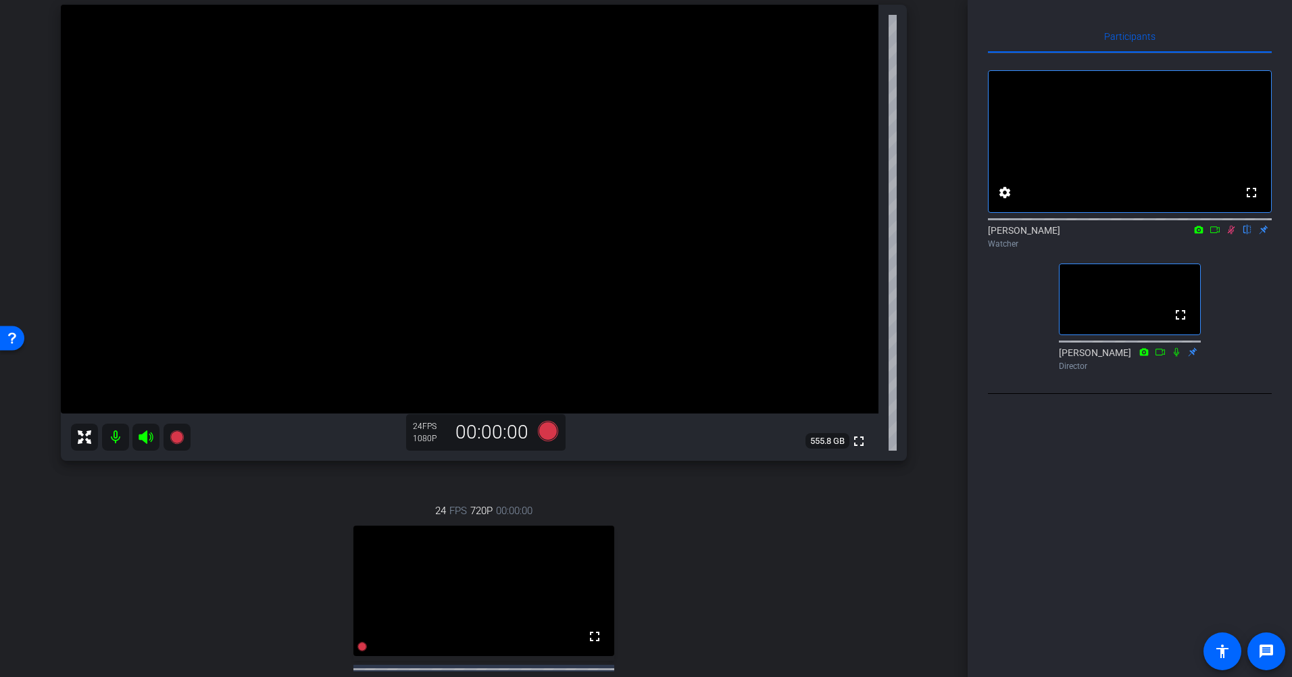
scroll to position [136, 0]
click at [1001, 234] on icon at bounding box center [1231, 230] width 7 height 9
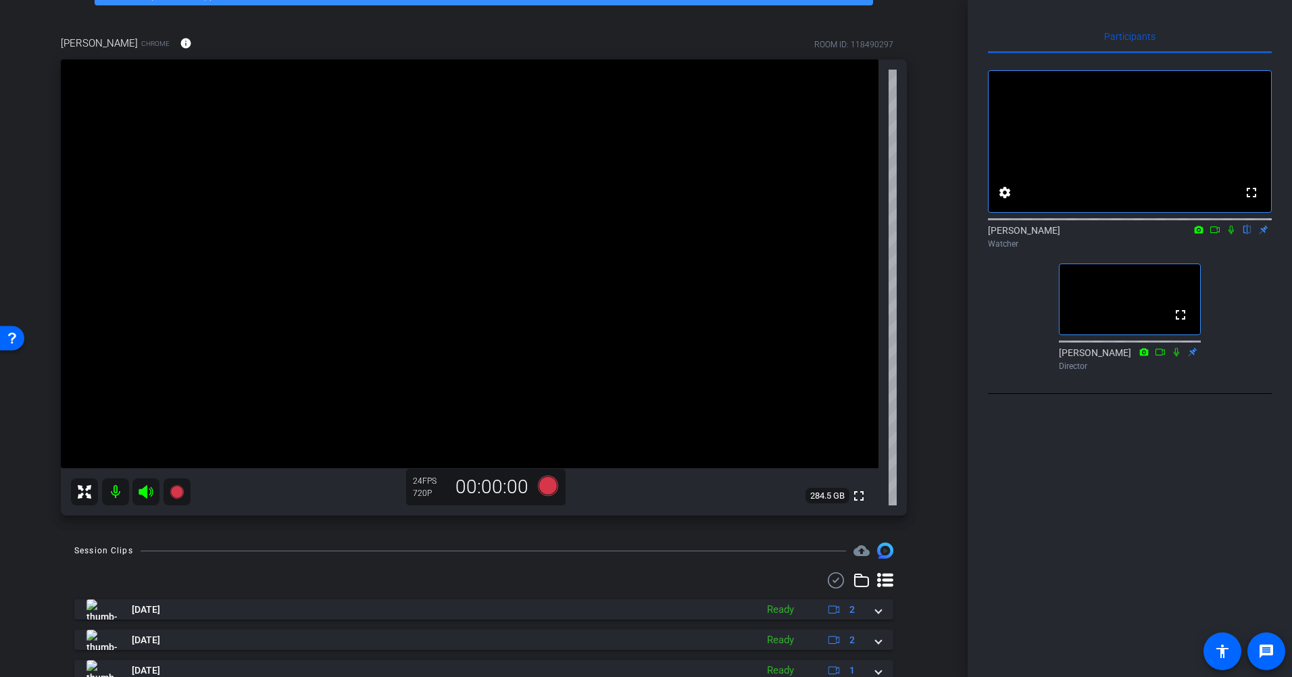
scroll to position [58, 0]
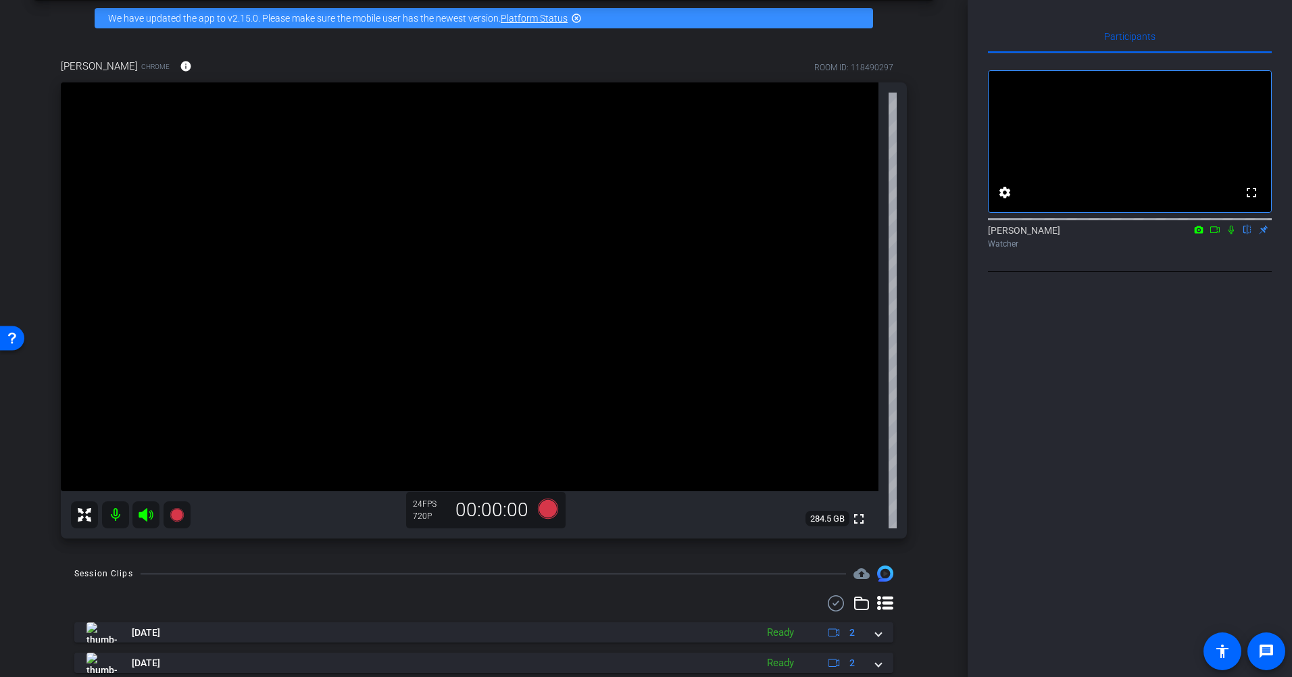
click at [1001, 234] on icon at bounding box center [1214, 229] width 11 height 9
click at [1001, 234] on icon at bounding box center [1247, 229] width 11 height 9
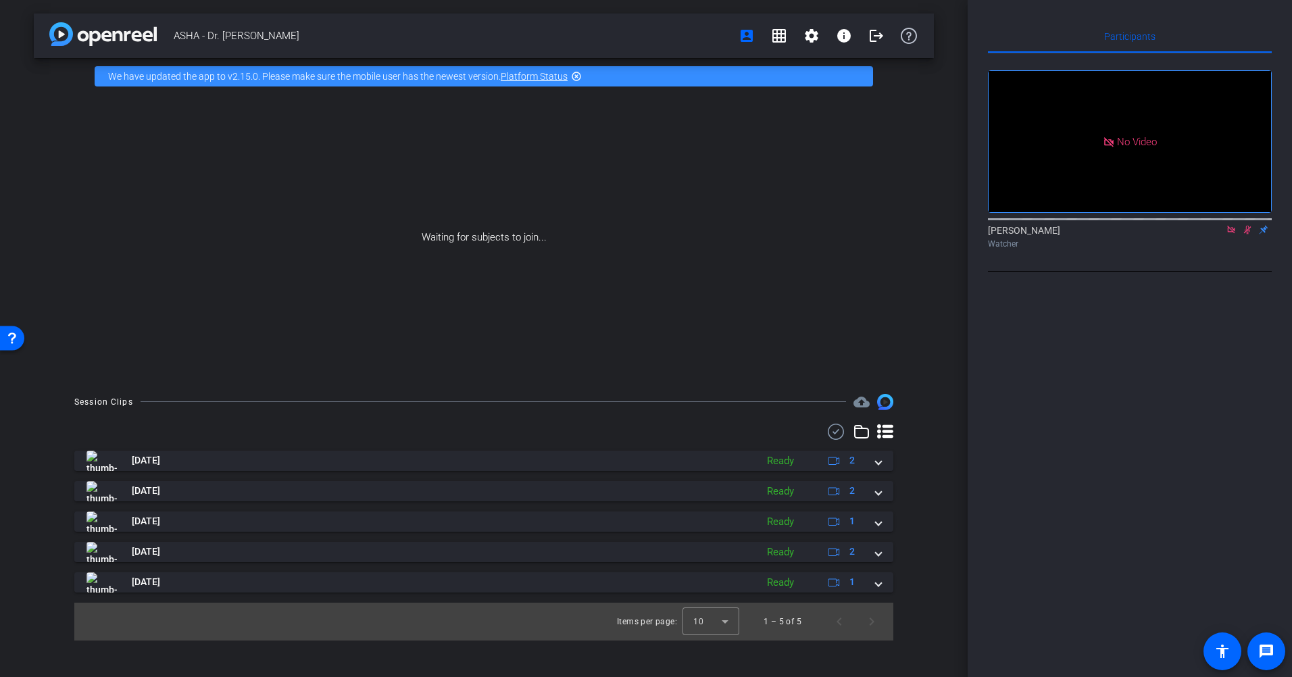
scroll to position [0, 0]
